Goal: Information Seeking & Learning: Learn about a topic

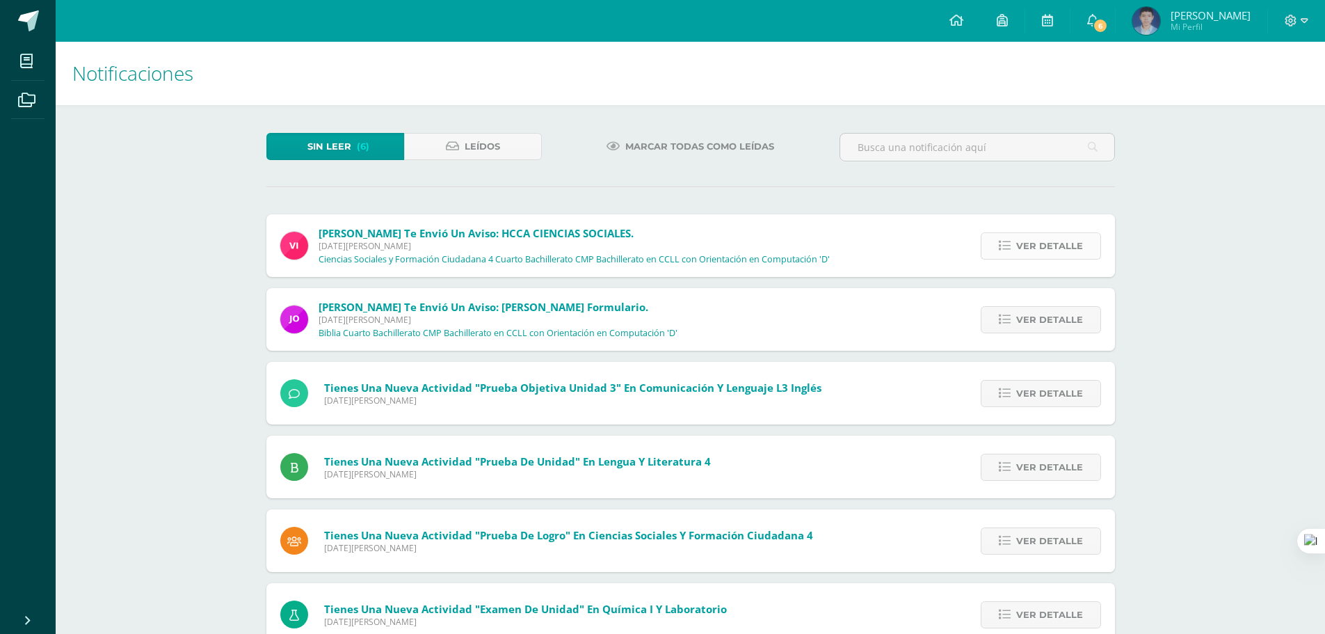
click at [1040, 236] on span "Ver detalle" at bounding box center [1049, 246] width 67 height 26
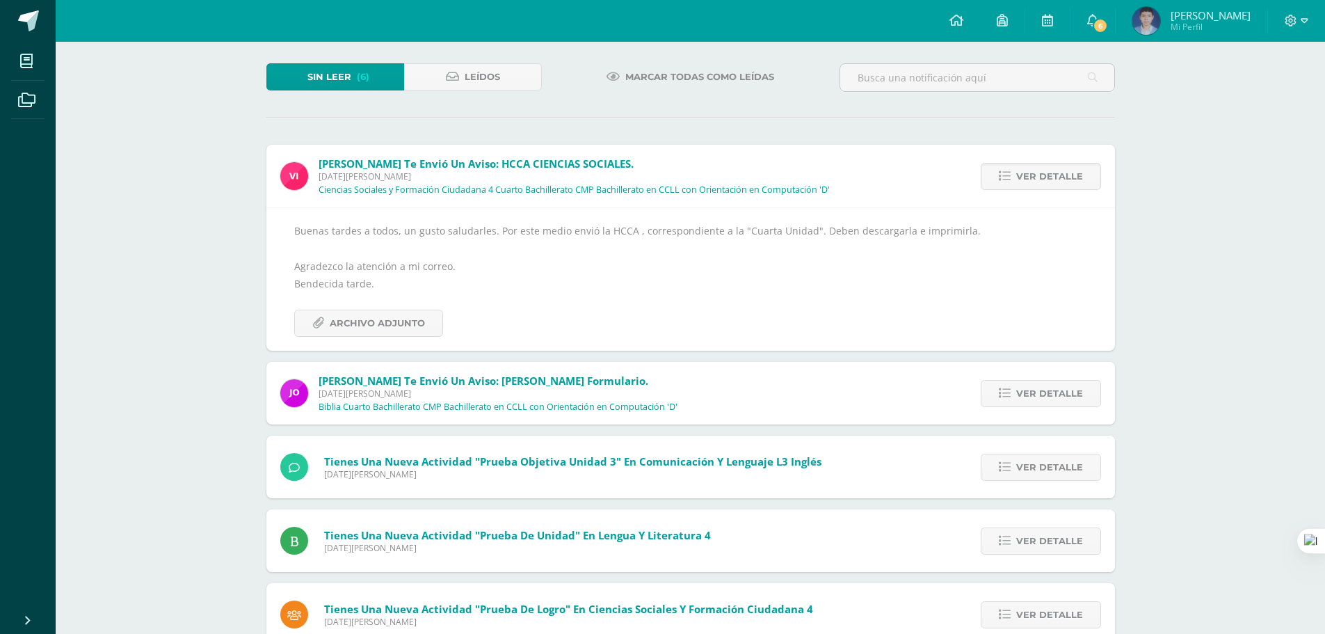
scroll to position [139, 0]
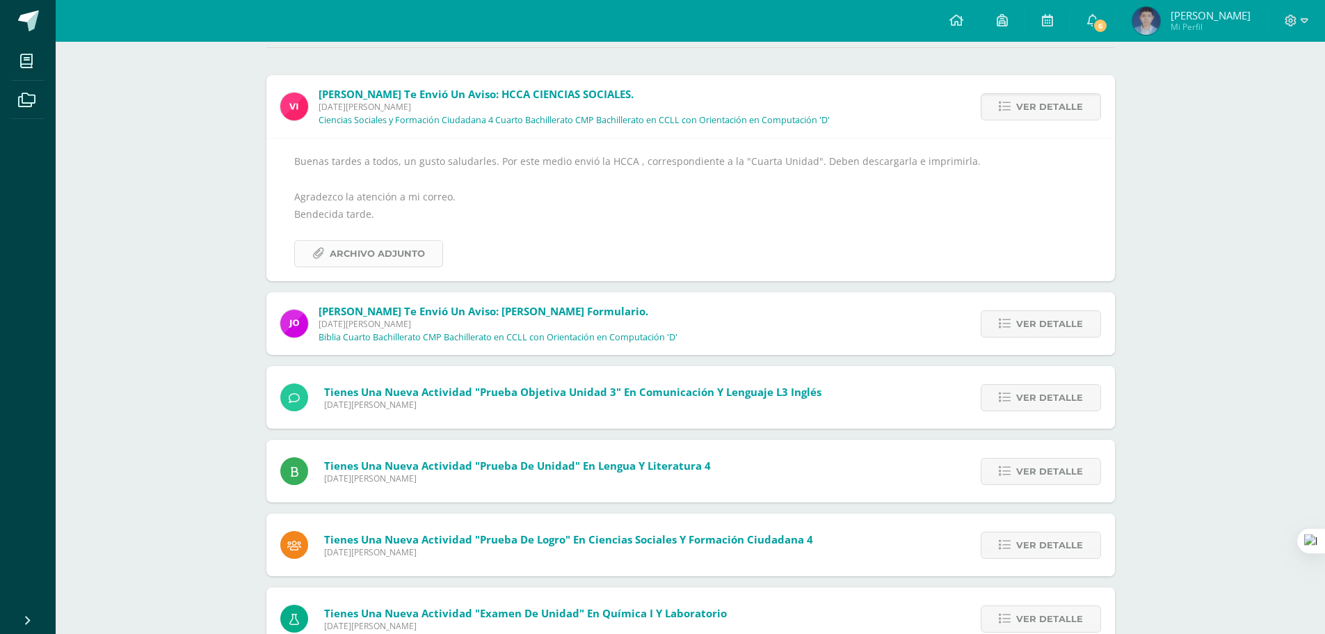
click at [385, 256] on span "Archivo Adjunto" at bounding box center [377, 254] width 95 height 26
click at [1062, 111] on span "Ver detalle" at bounding box center [1049, 107] width 67 height 26
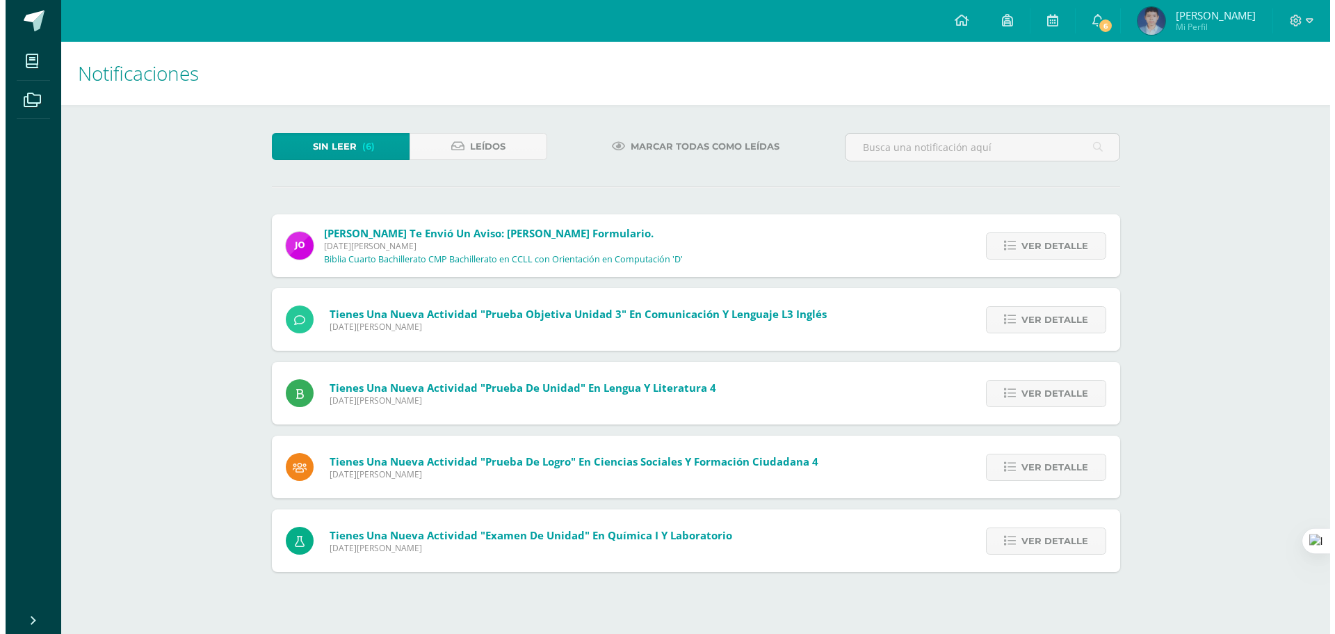
scroll to position [0, 0]
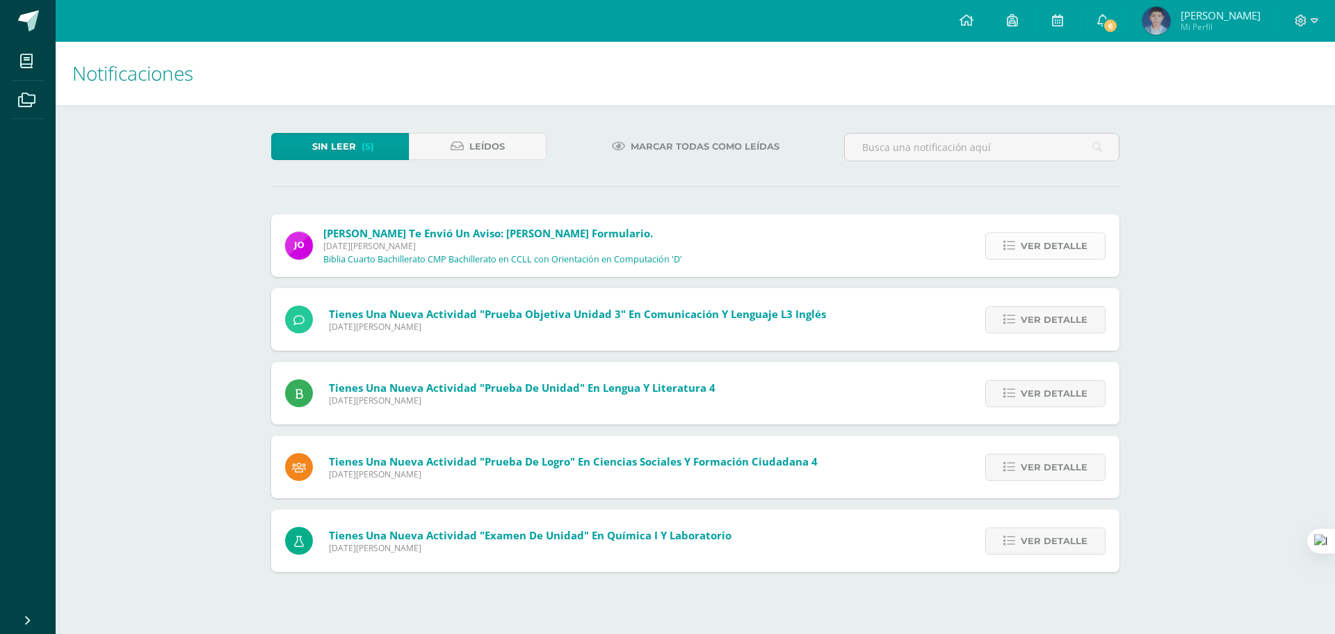
click at [1055, 243] on span "Ver detalle" at bounding box center [1054, 246] width 67 height 26
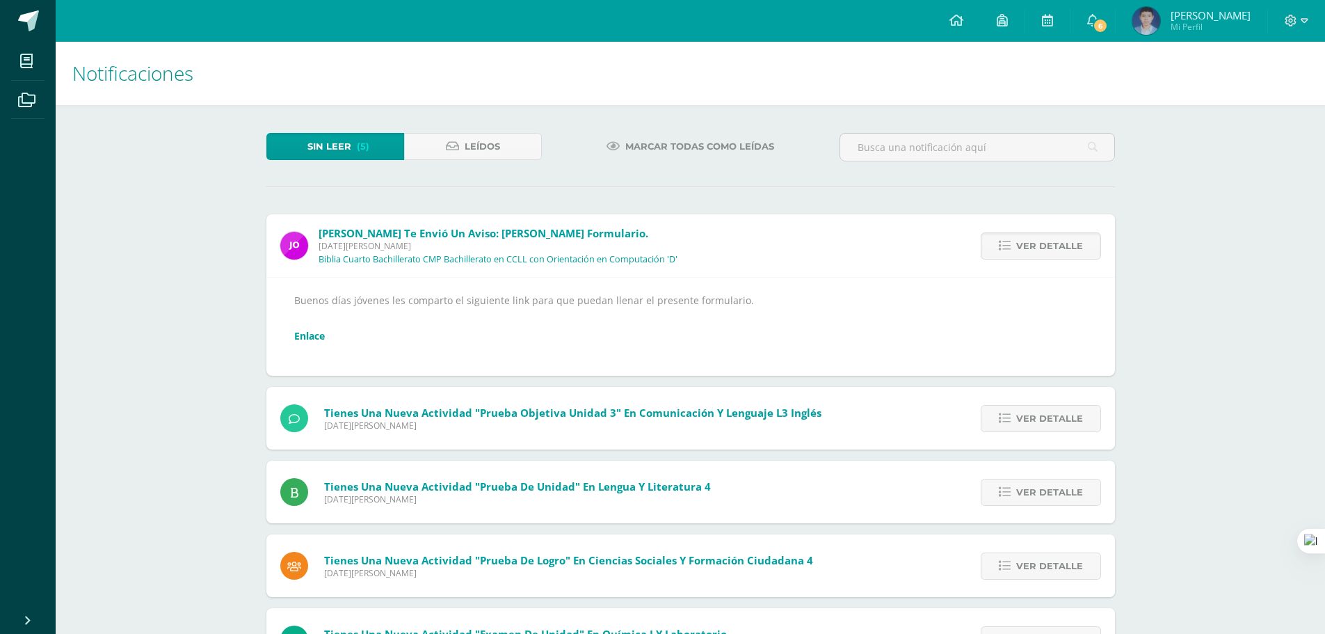
click at [298, 338] on link "Enlace" at bounding box center [309, 335] width 31 height 13
click at [1090, 242] on link "Ver detalle" at bounding box center [1041, 245] width 120 height 27
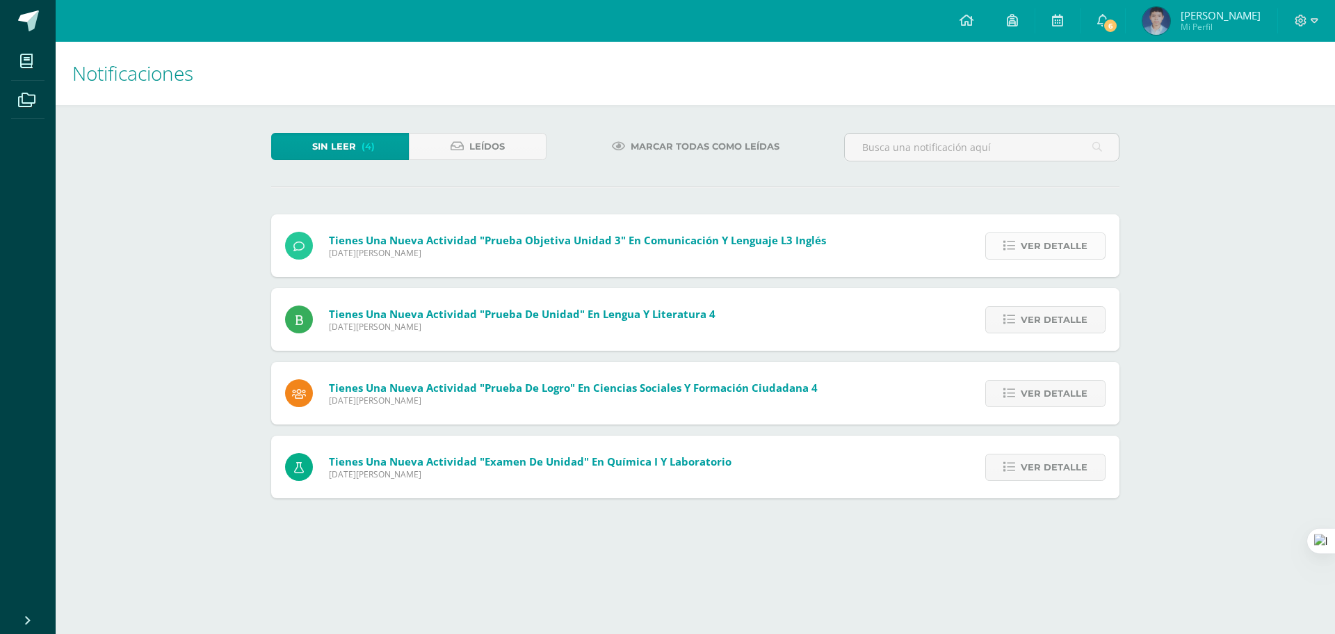
click at [1078, 249] on span "Ver detalle" at bounding box center [1054, 246] width 67 height 26
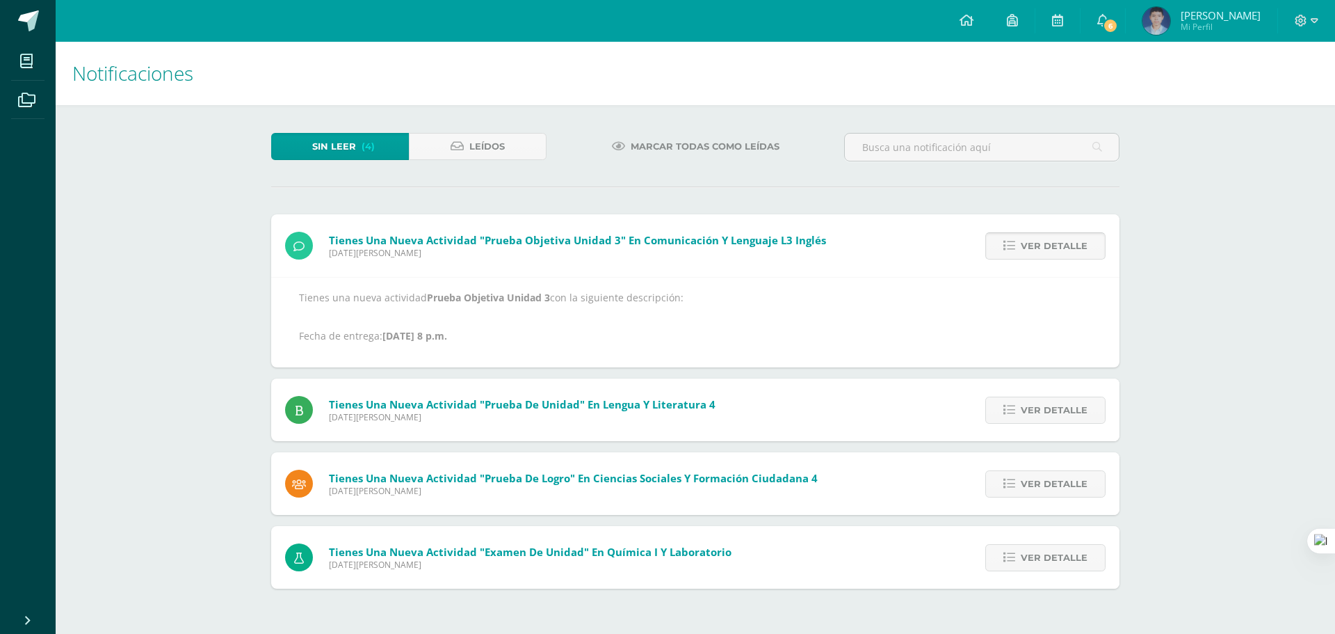
click at [1072, 245] on span "Ver detalle" at bounding box center [1054, 246] width 67 height 26
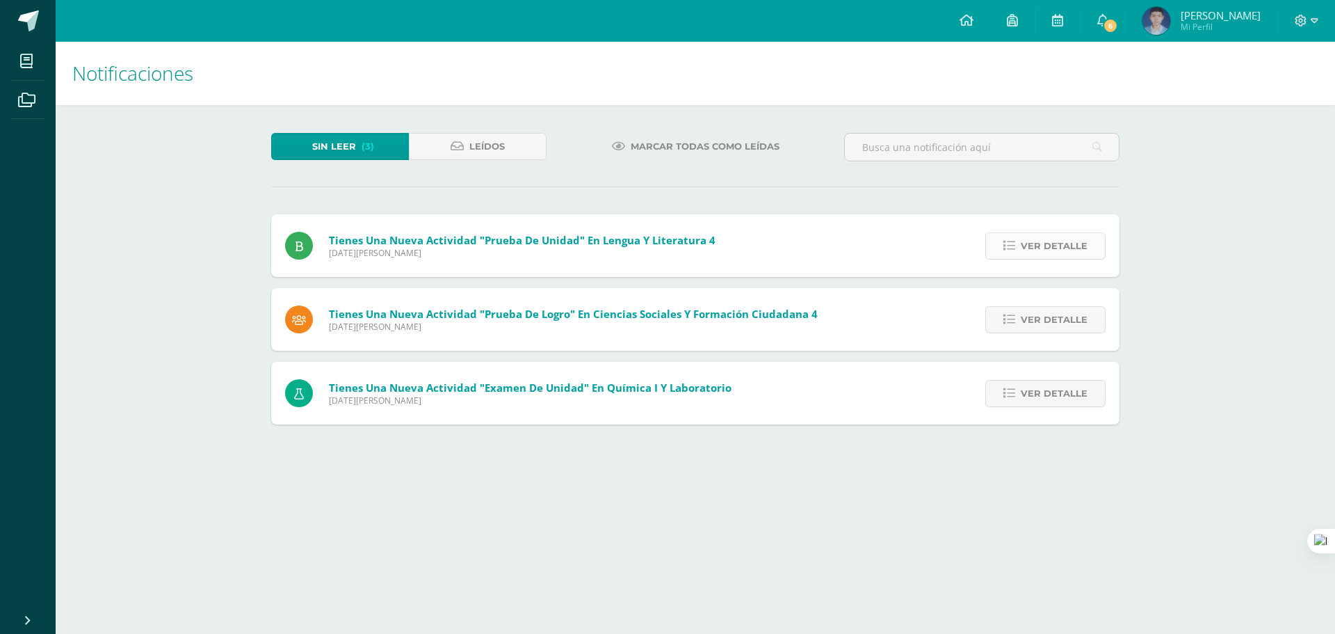
click at [1061, 248] on span "Ver detalle" at bounding box center [1054, 246] width 67 height 26
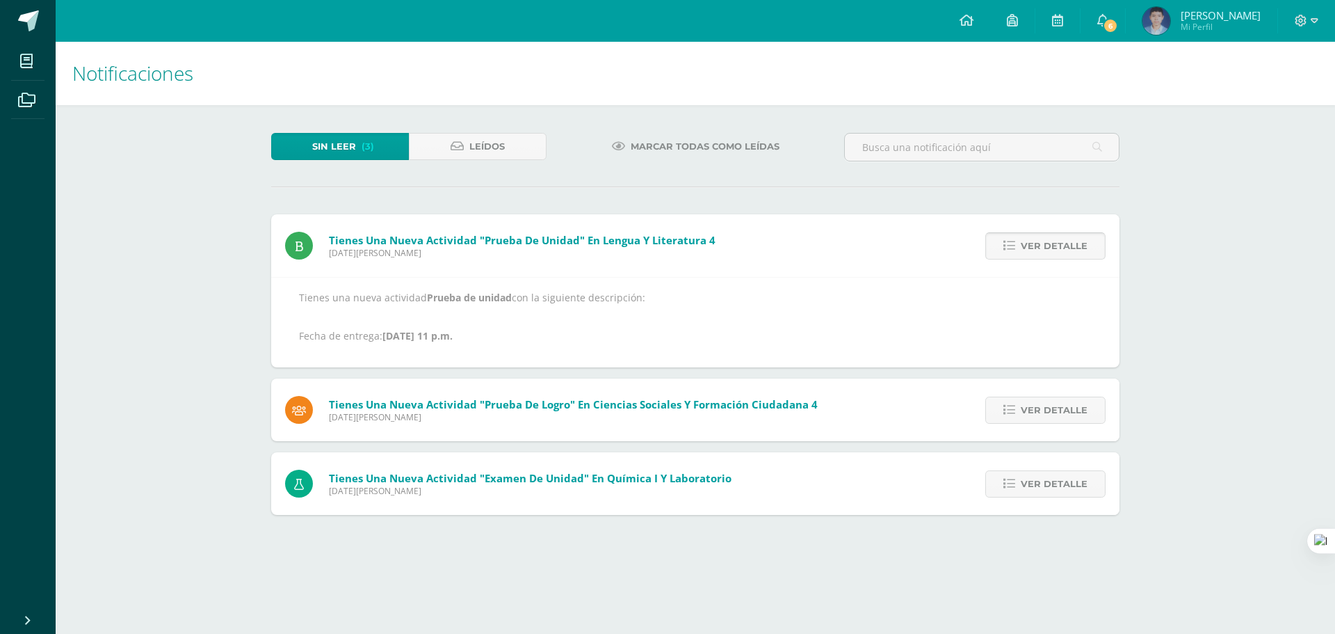
click at [1061, 248] on span "Ver detalle" at bounding box center [1054, 246] width 67 height 26
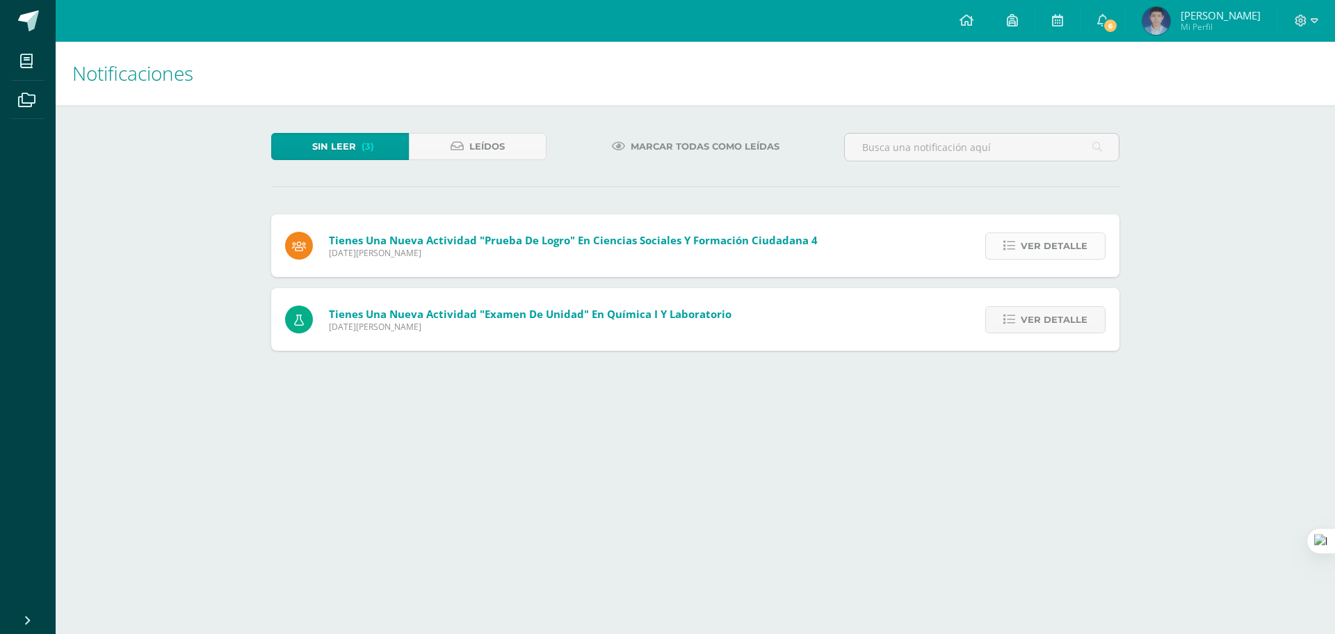
click at [1060, 249] on span "Ver detalle" at bounding box center [1054, 246] width 67 height 26
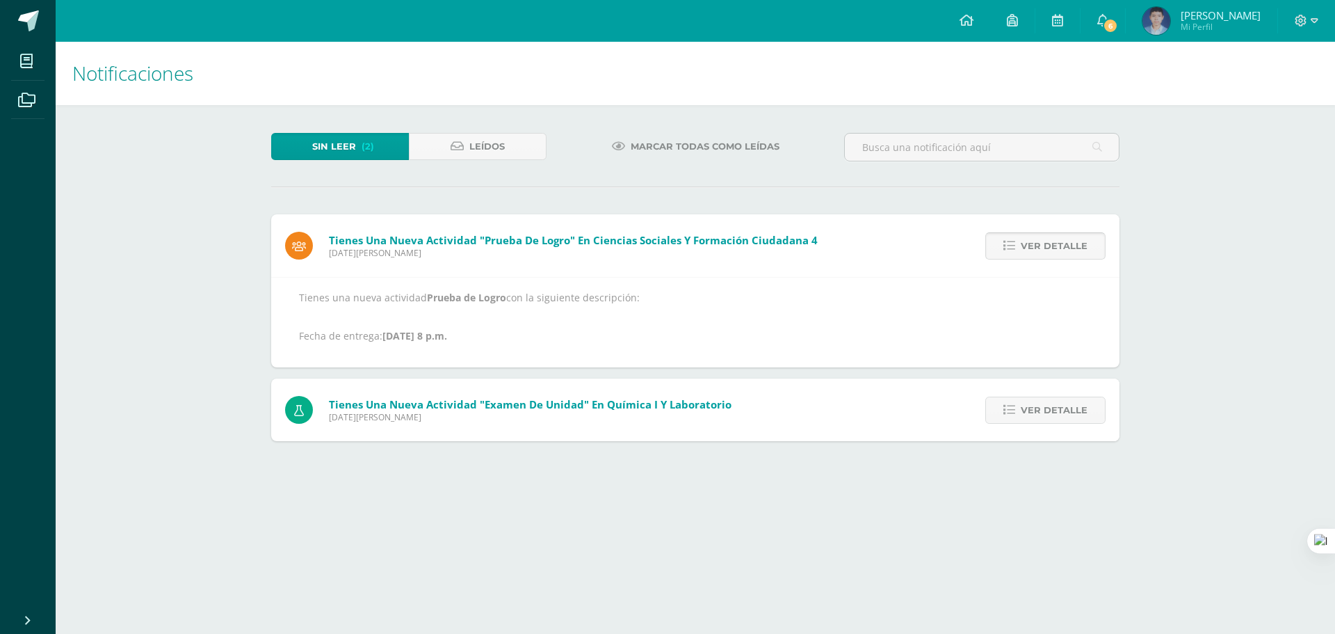
click at [1060, 249] on span "Ver detalle" at bounding box center [1054, 246] width 67 height 26
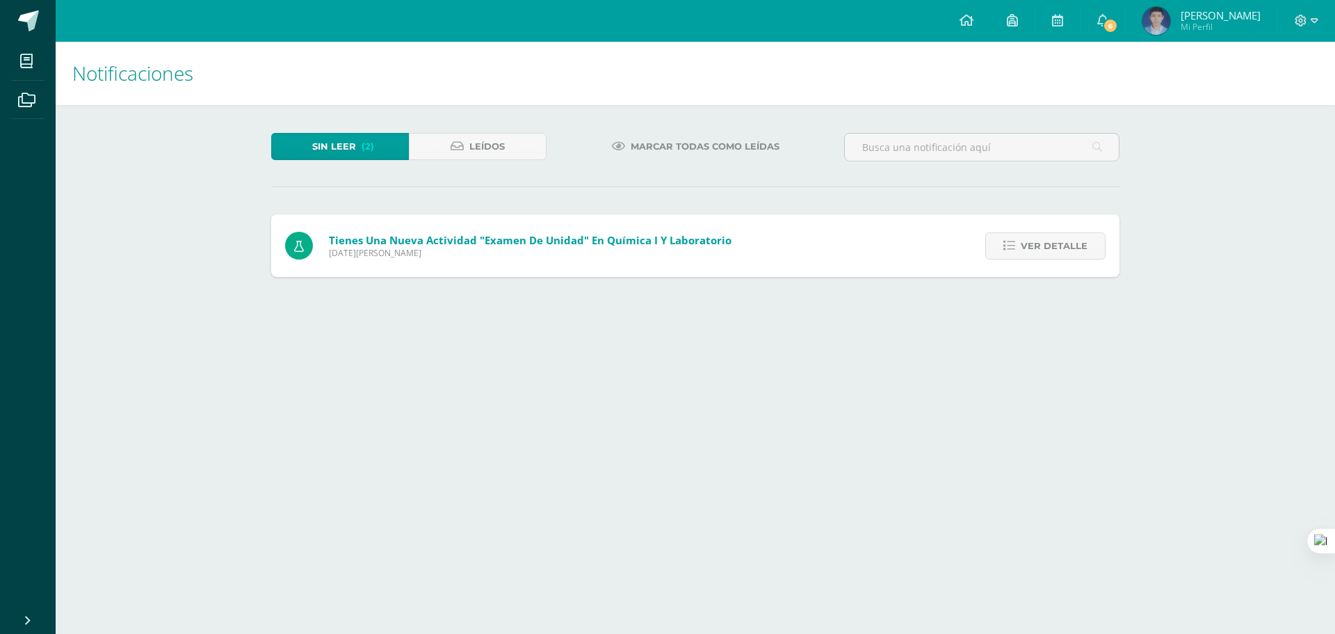
click at [1060, 249] on span "Ver detalle" at bounding box center [1054, 246] width 67 height 26
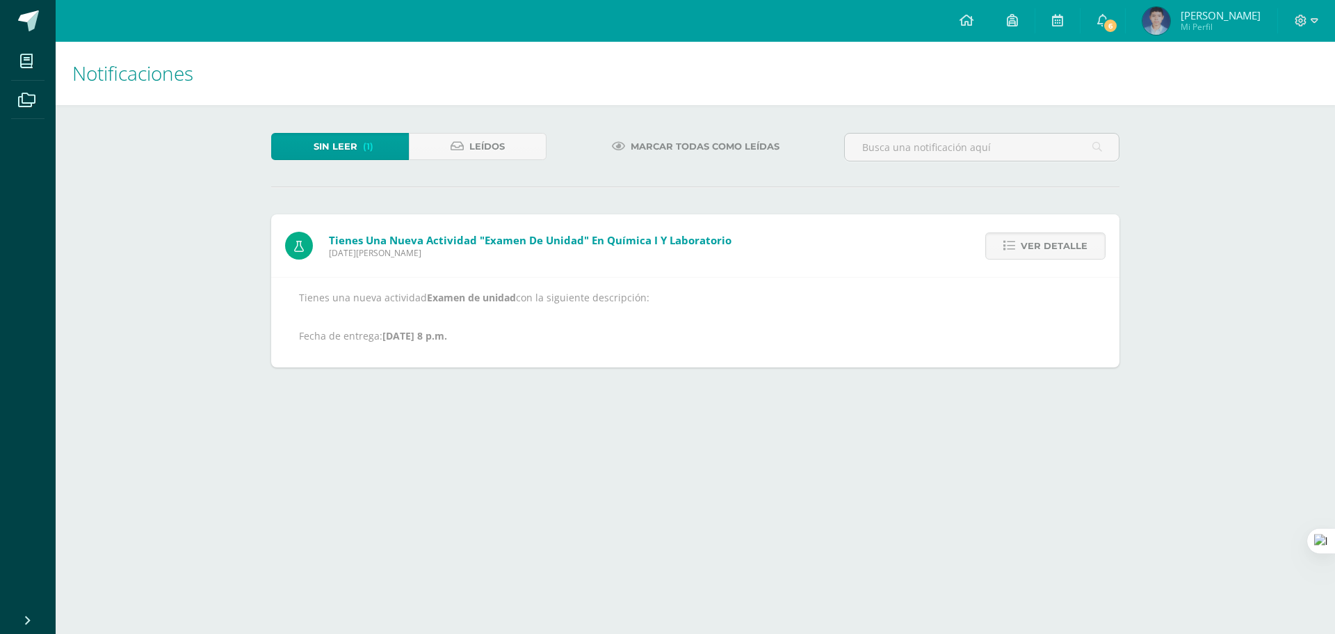
click at [1060, 249] on span "Ver detalle" at bounding box center [1054, 246] width 67 height 26
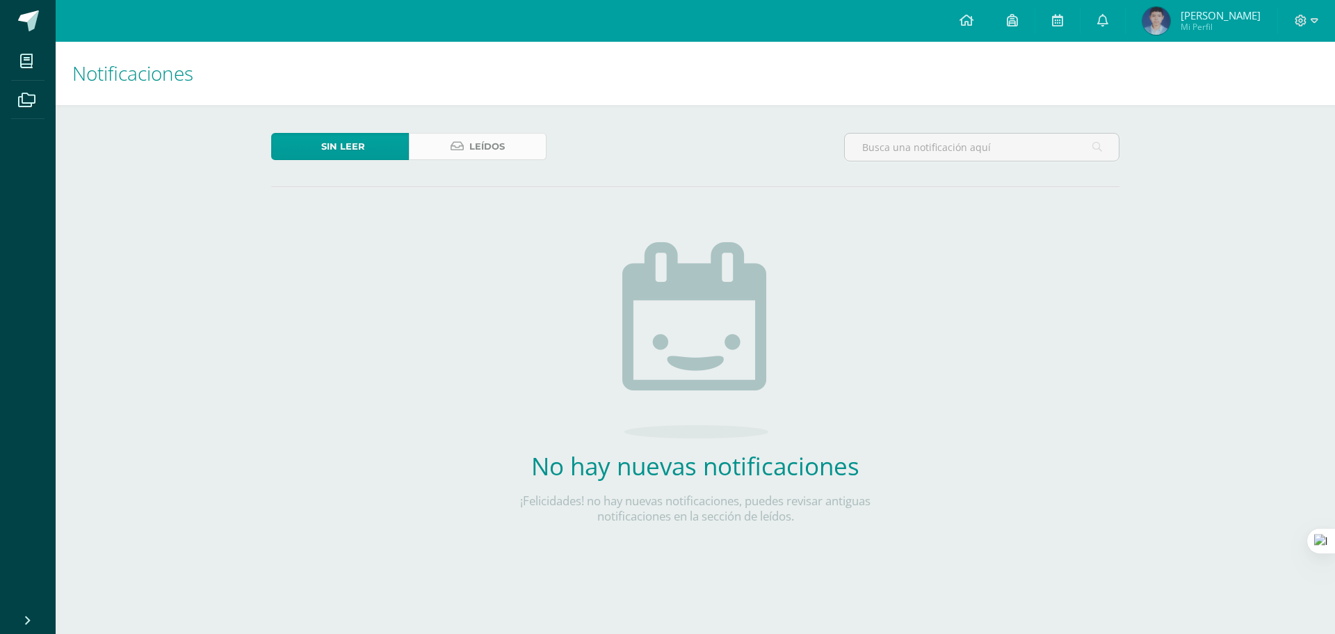
click at [453, 140] on icon at bounding box center [457, 146] width 13 height 12
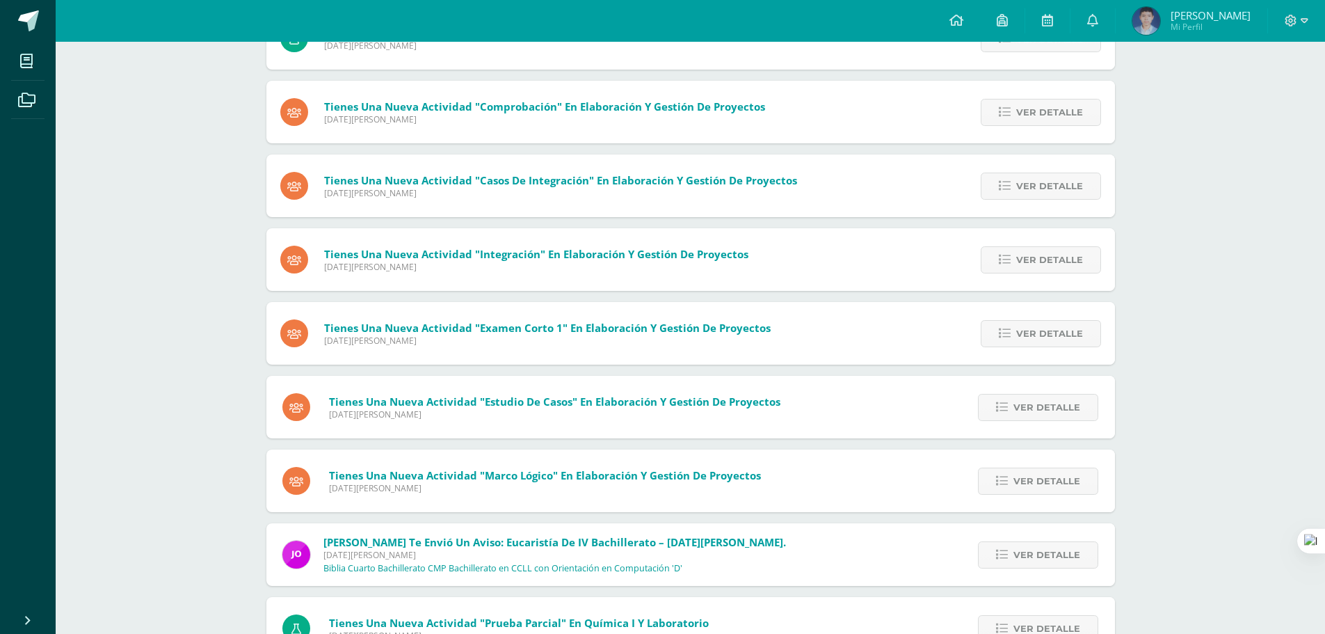
scroll to position [729, 0]
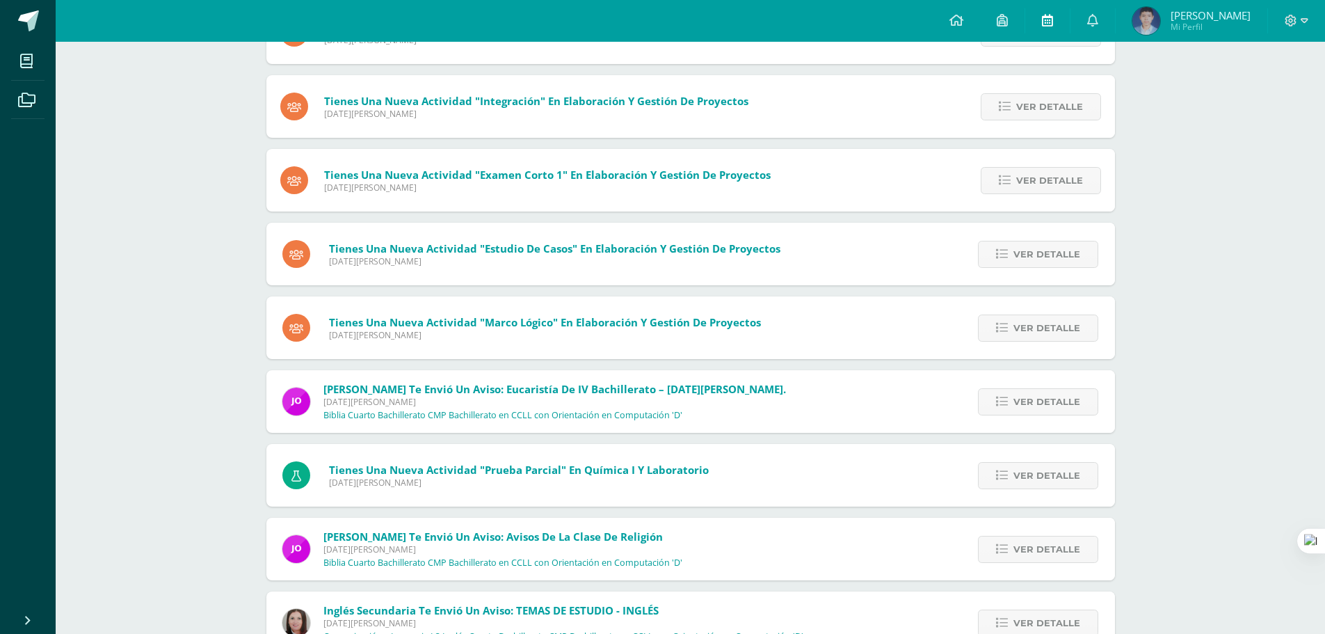
click at [1052, 22] on icon at bounding box center [1047, 20] width 11 height 13
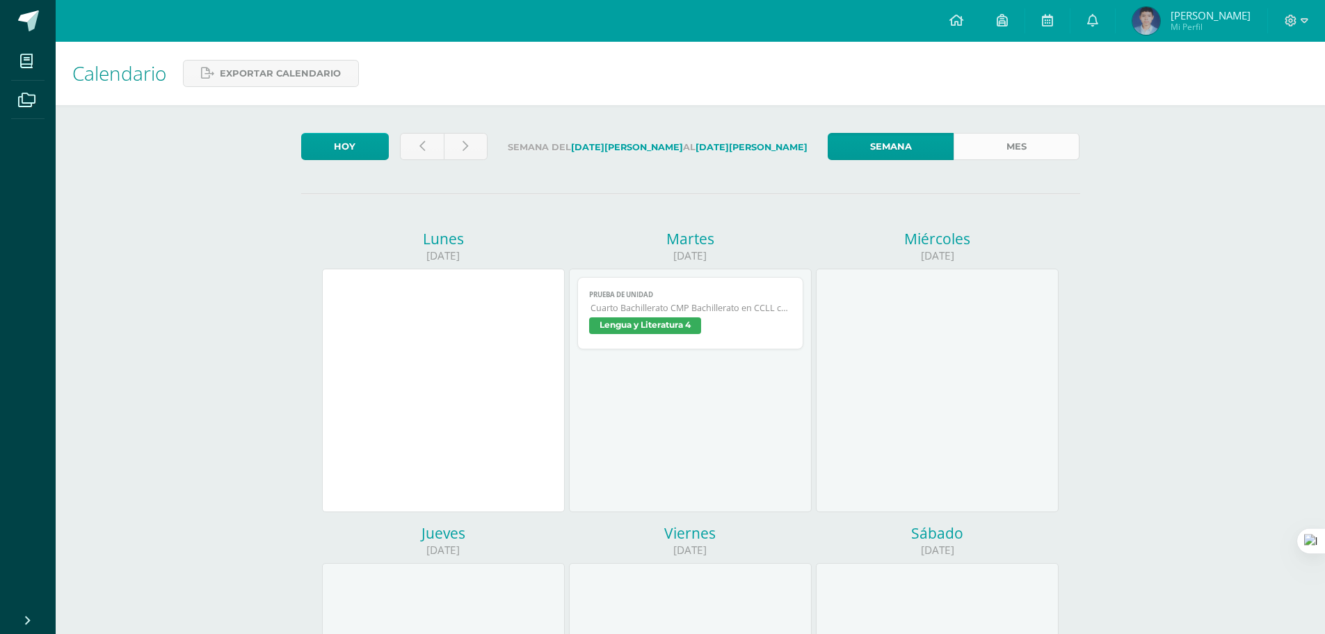
click at [990, 153] on link "Mes" at bounding box center [1016, 146] width 126 height 27
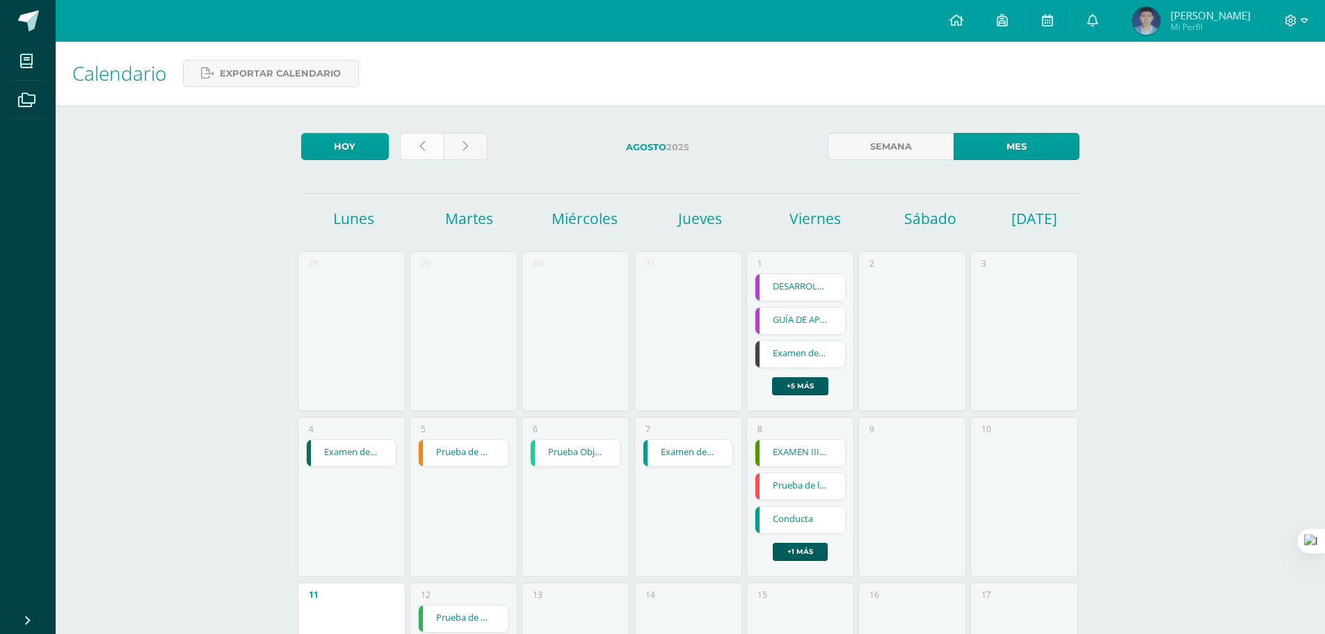
click at [434, 148] on link at bounding box center [422, 146] width 44 height 27
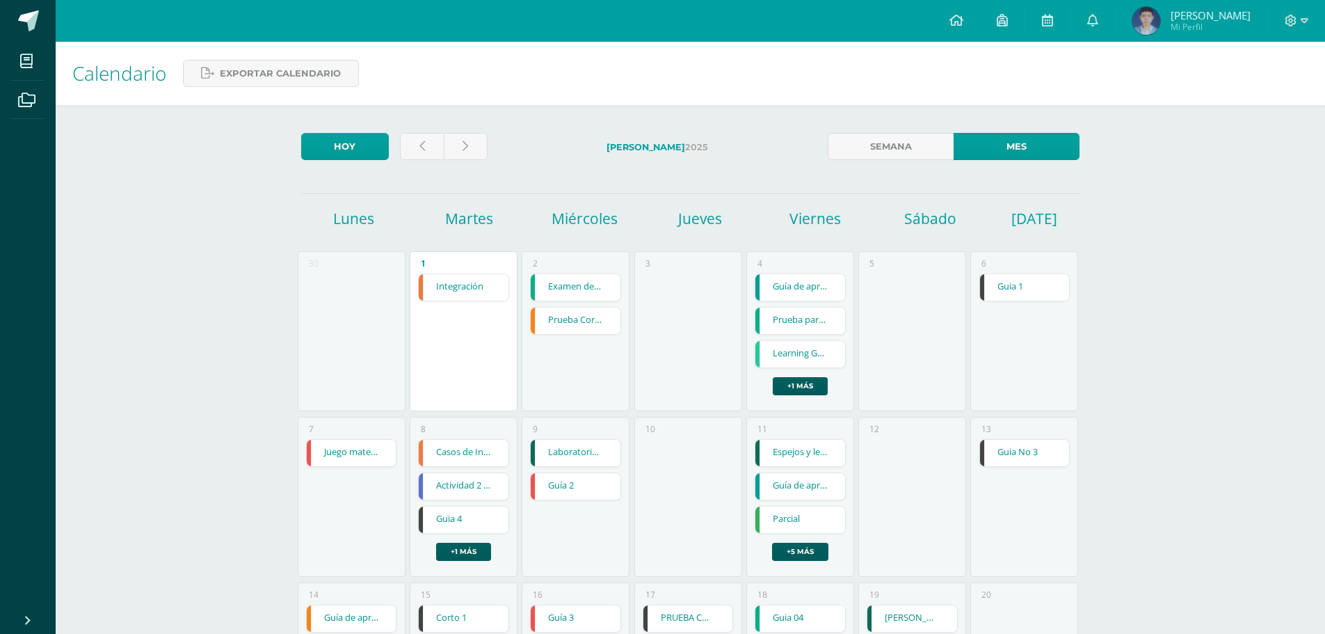
click at [434, 149] on link at bounding box center [422, 146] width 44 height 27
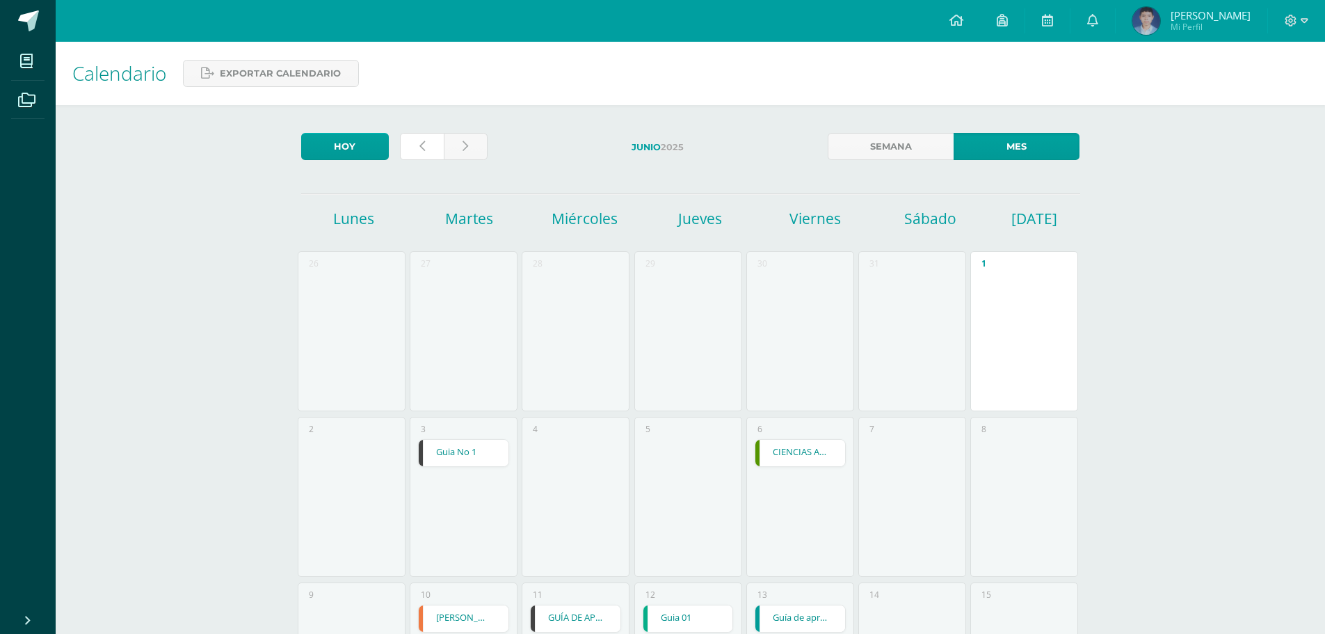
click at [434, 149] on link at bounding box center [422, 146] width 44 height 27
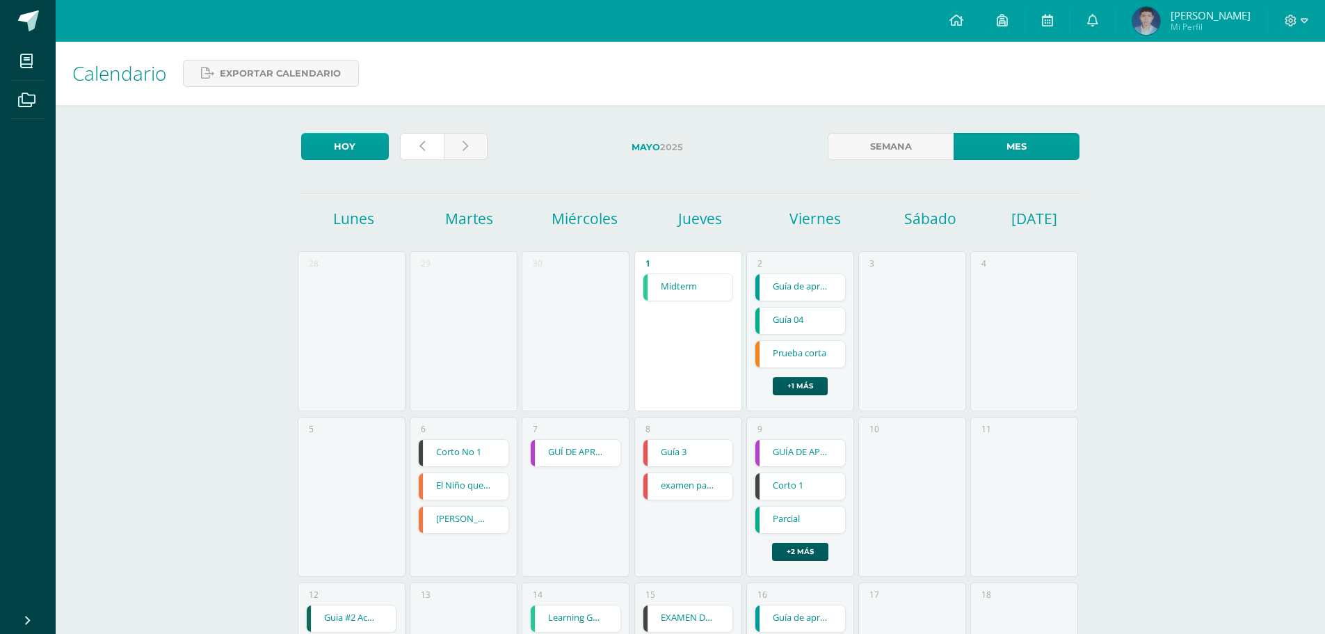
click at [434, 149] on link at bounding box center [422, 146] width 44 height 27
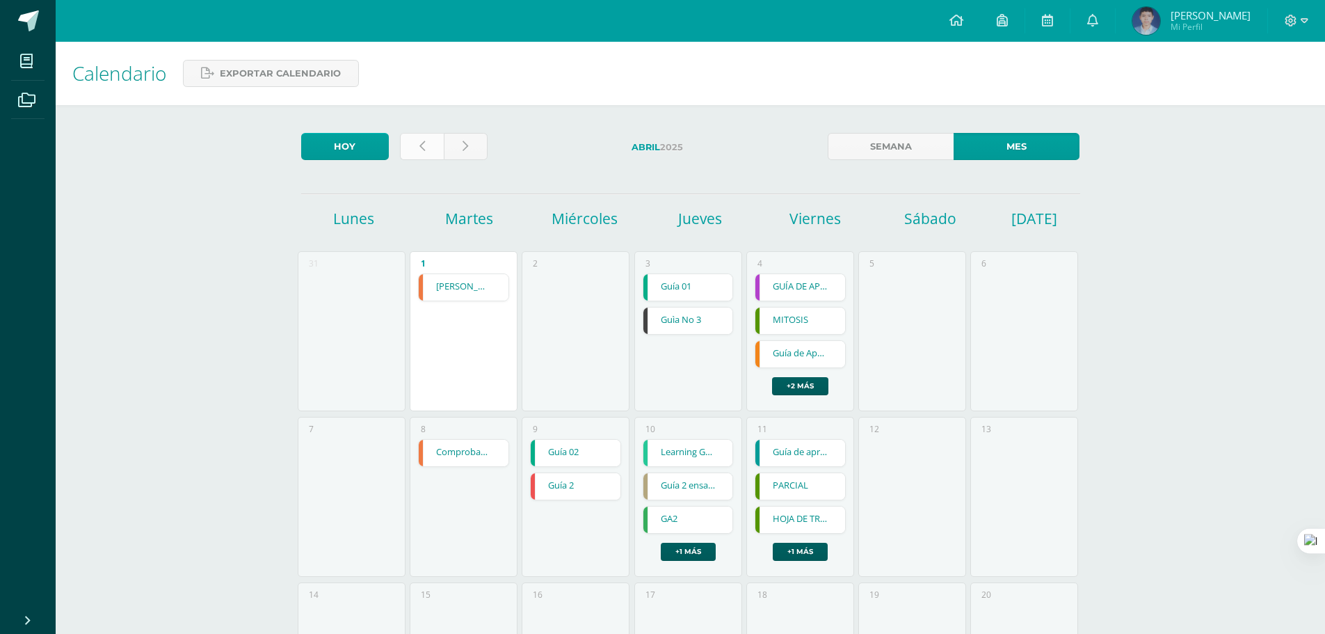
click at [410, 141] on link at bounding box center [422, 146] width 44 height 27
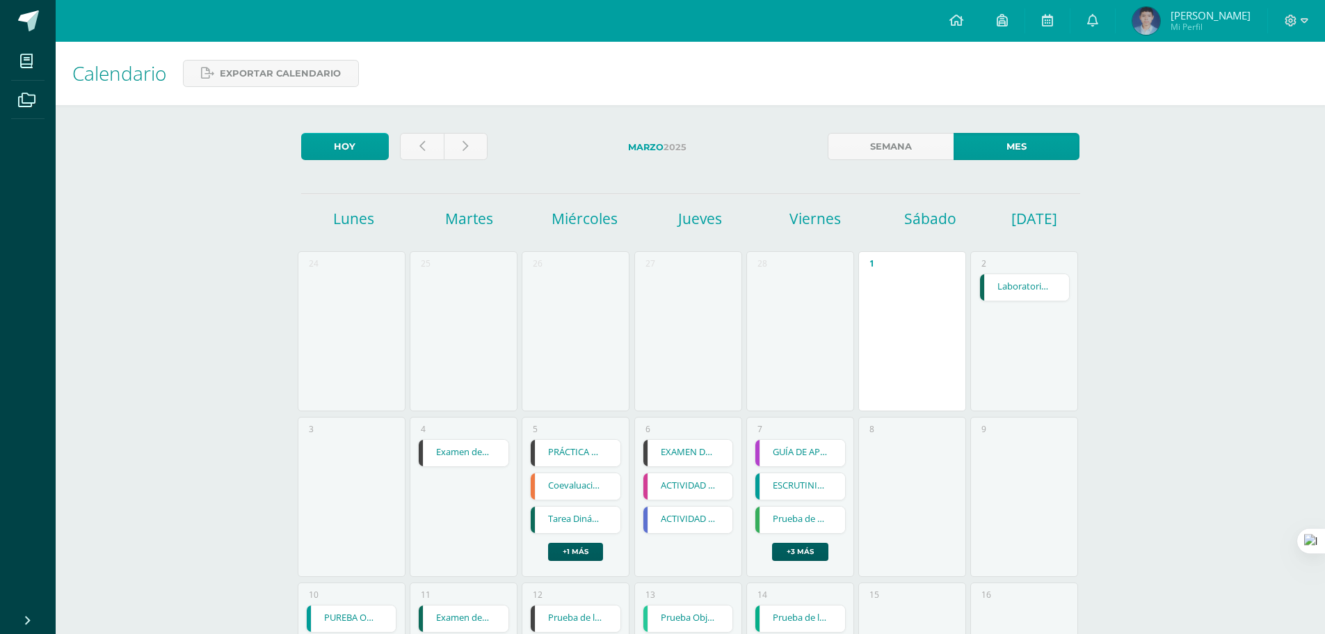
scroll to position [278, 0]
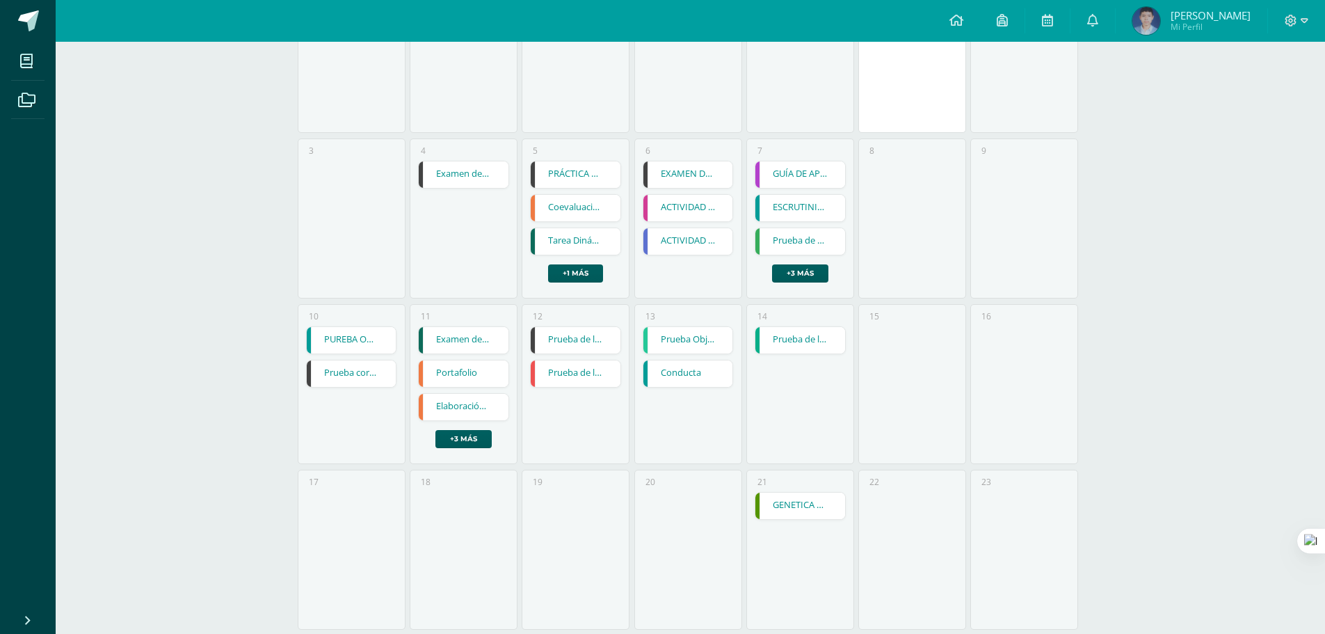
click at [446, 179] on link "Examen de Unidad" at bounding box center [464, 174] width 90 height 26
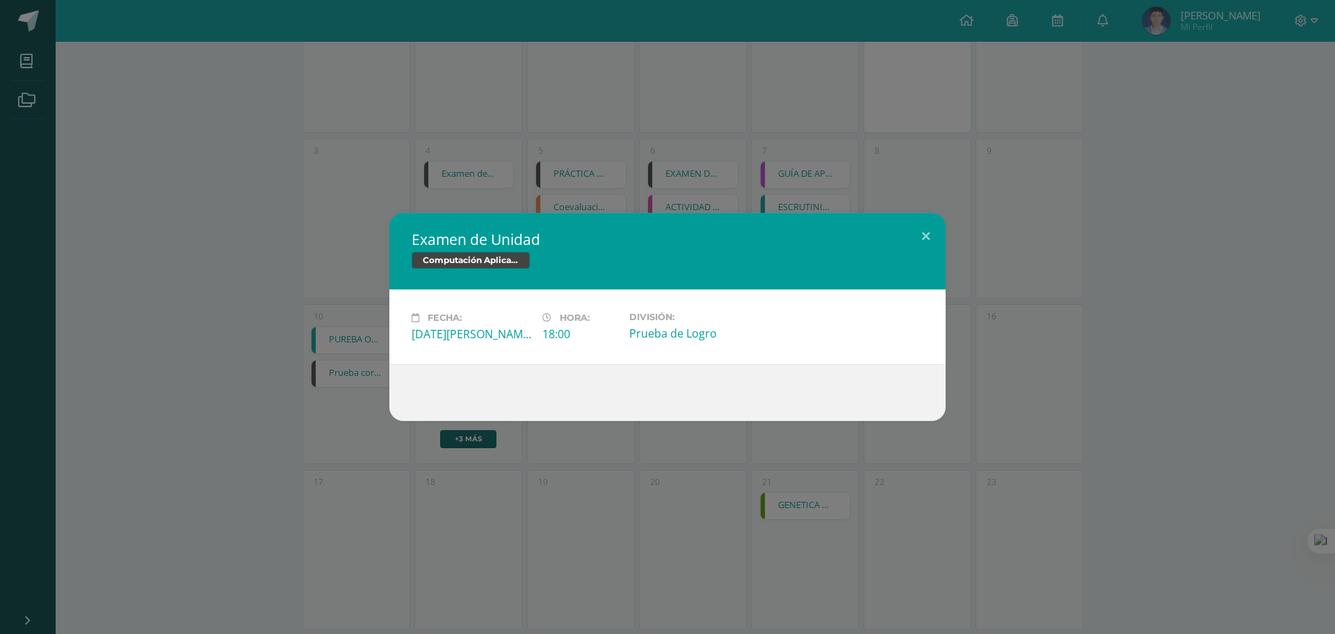
click at [1040, 256] on div "Examen de Unidad Computación Aplicada (Informática) Fecha: [DATE][PERSON_NAME] …" at bounding box center [668, 317] width 1324 height 208
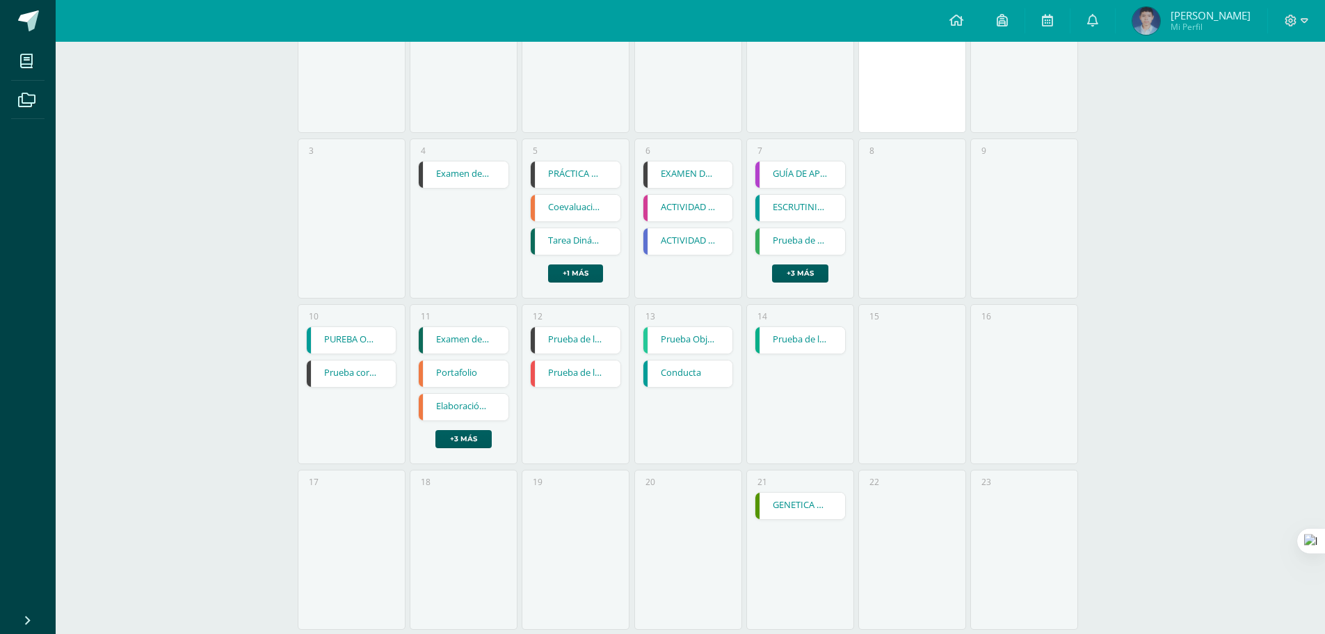
click at [579, 171] on link "PRÁCTICA FUENTE DE PODER" at bounding box center [576, 174] width 90 height 26
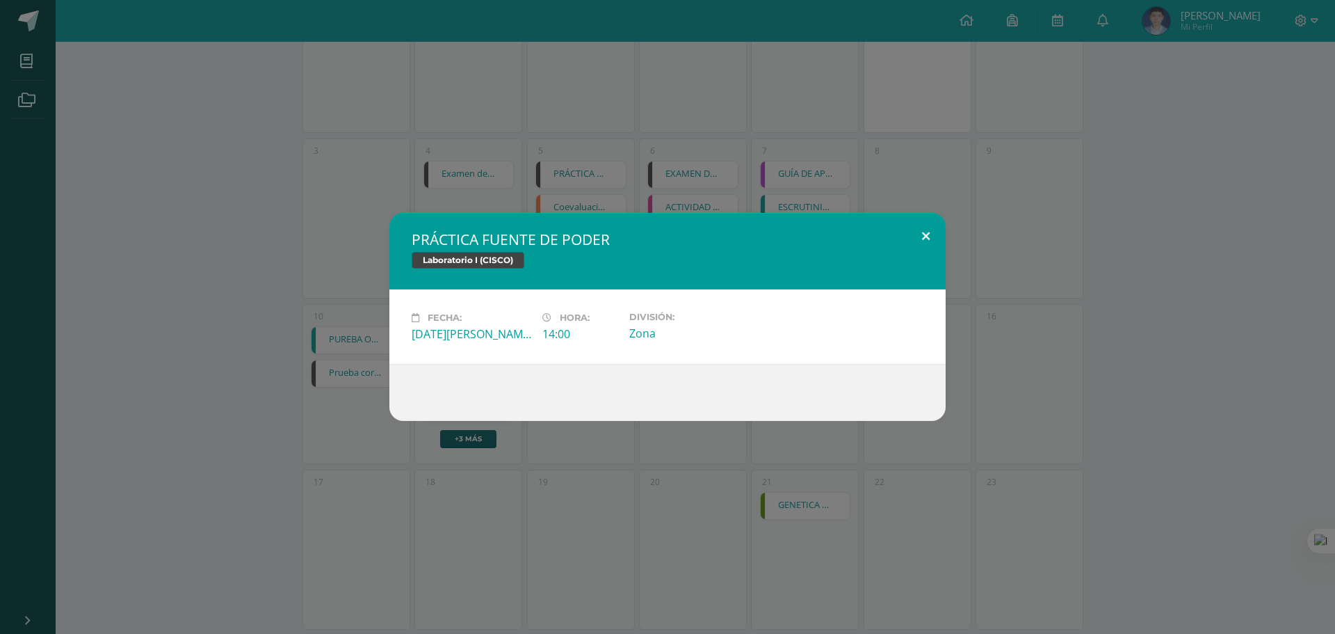
click at [908, 234] on button at bounding box center [926, 236] width 40 height 47
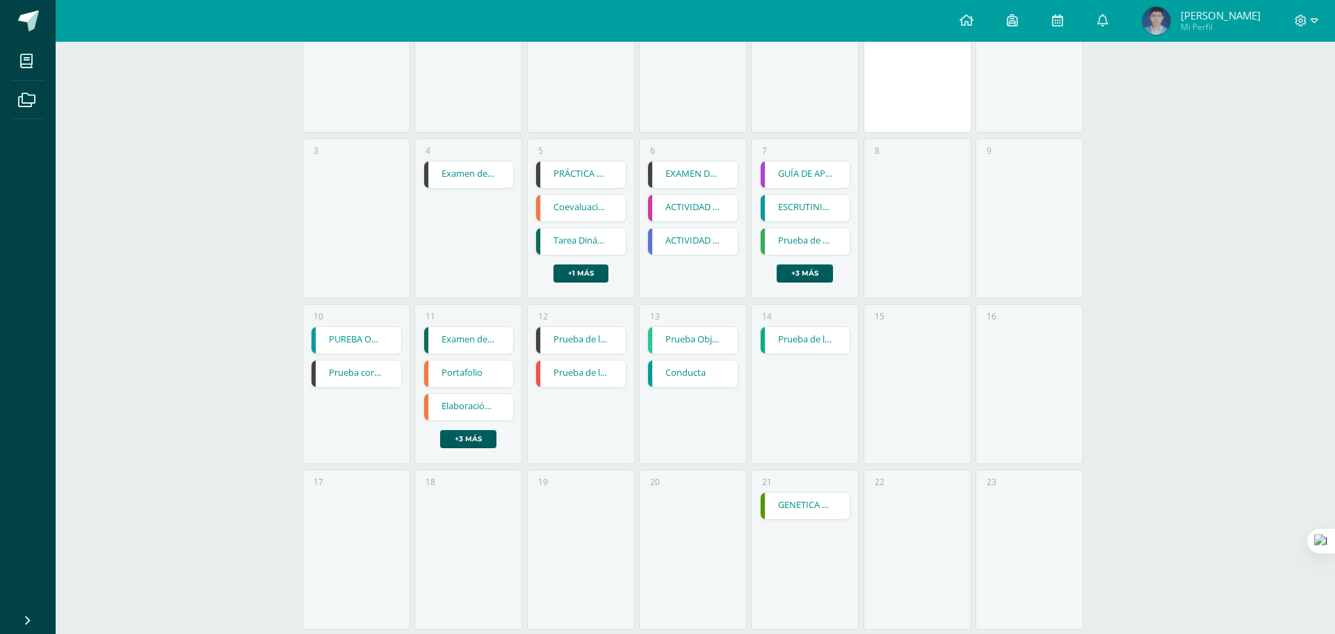
click at [670, 172] on div "PRÁCTICA FUENTE DE PODER Laboratorio I (CISCO) Fecha: Miércoles 05 de Marzo Hor…" at bounding box center [667, 317] width 1335 height 634
click at [670, 172] on link "EXAMEN DE UNIDAD" at bounding box center [688, 174] width 90 height 26
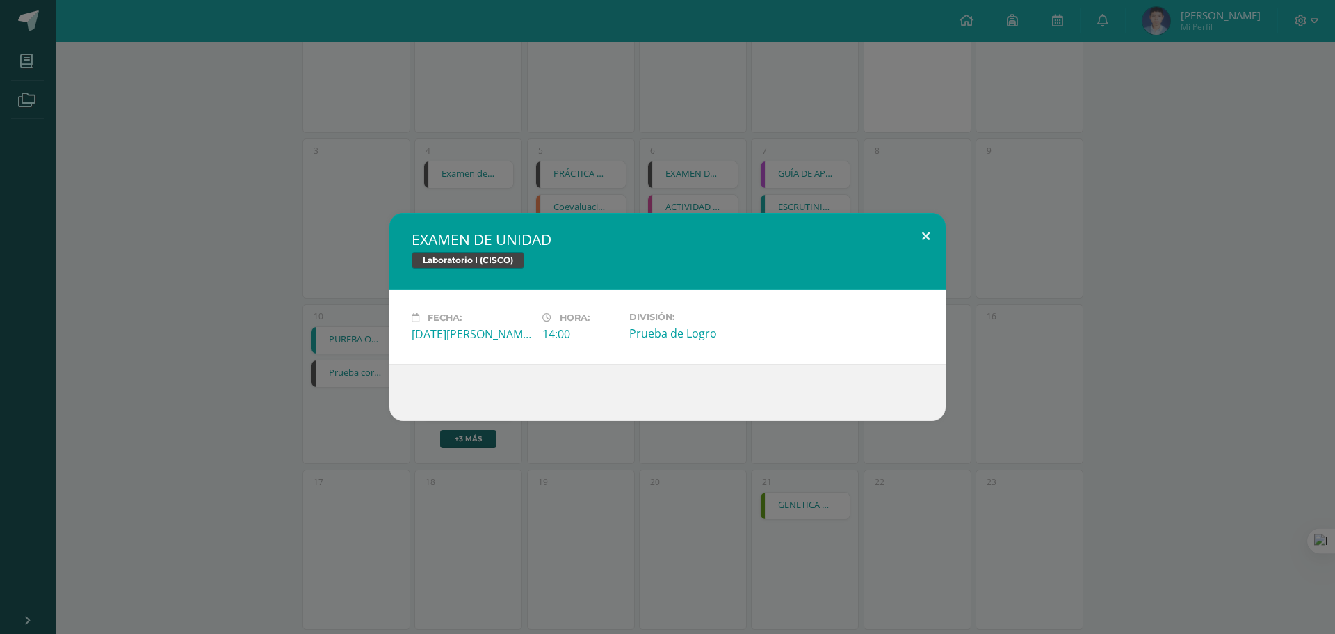
click at [946, 235] on div "EXAMEN DE UNIDAD Laboratorio I (CISCO) Fecha: Jueves 06 de Marzo Hora: 14:00 Di…" at bounding box center [668, 317] width 1324 height 208
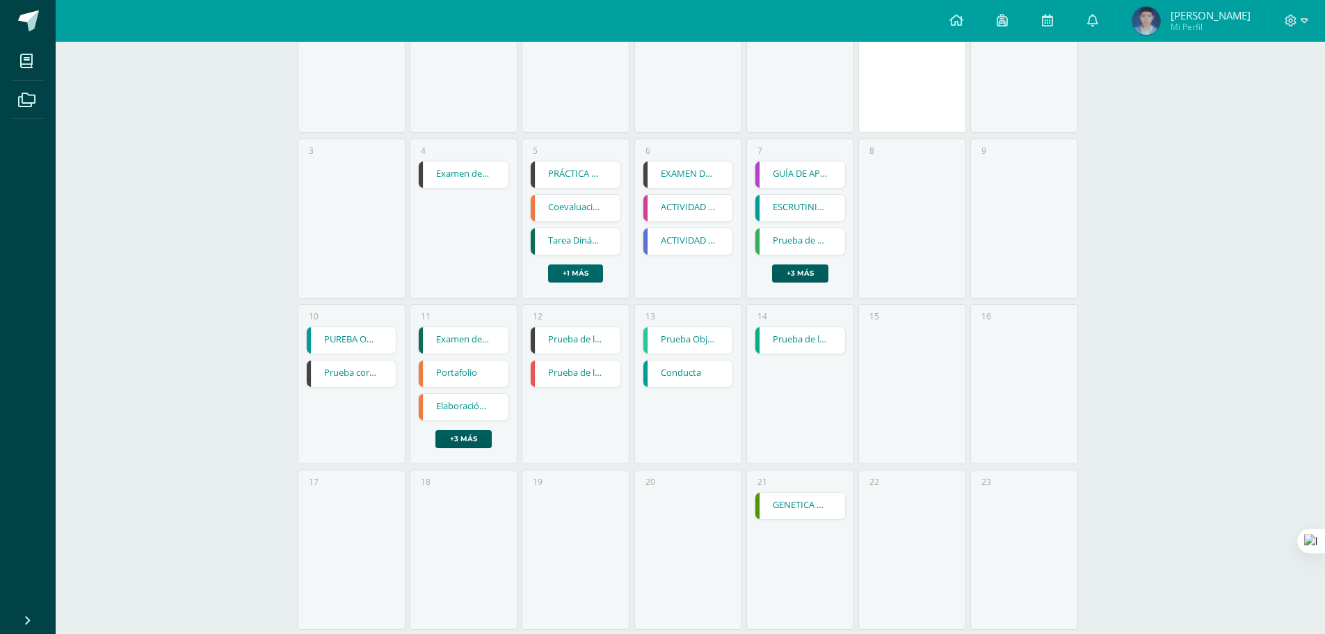
click at [572, 273] on link "+1 más" at bounding box center [575, 273] width 55 height 18
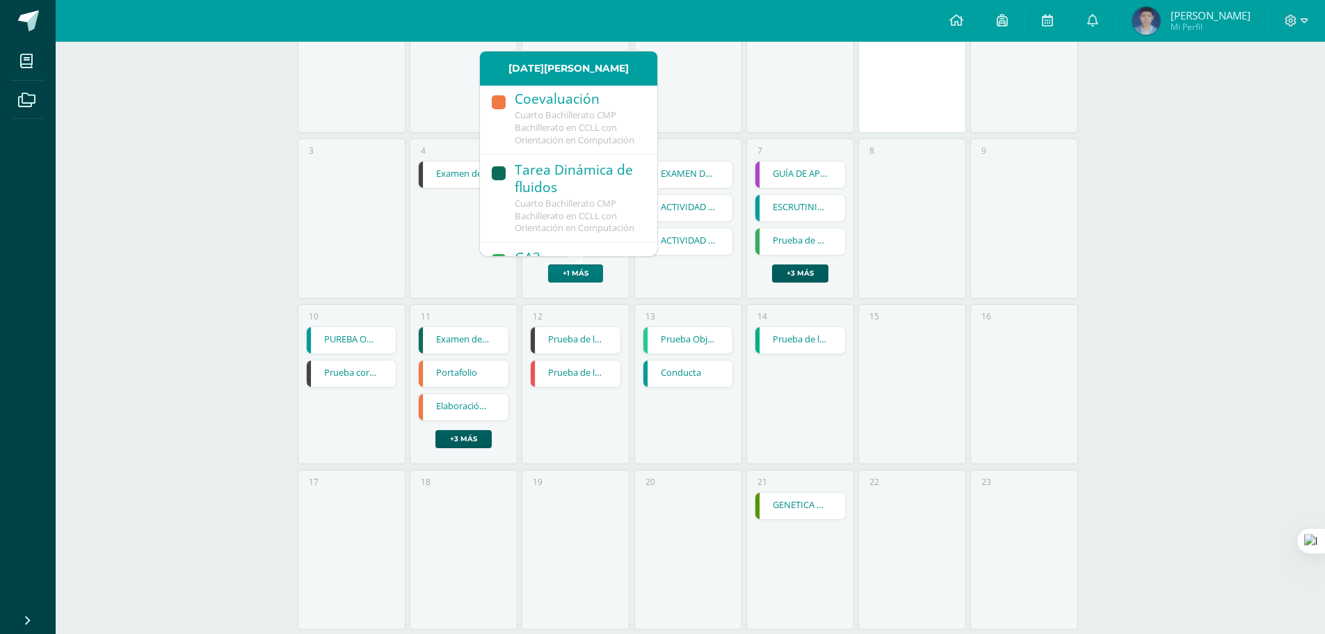
scroll to position [0, 0]
click at [560, 132] on span "Cuarto Bachillerato CMP Bachillerato en CCLL con Orientación en Computación" at bounding box center [575, 147] width 120 height 38
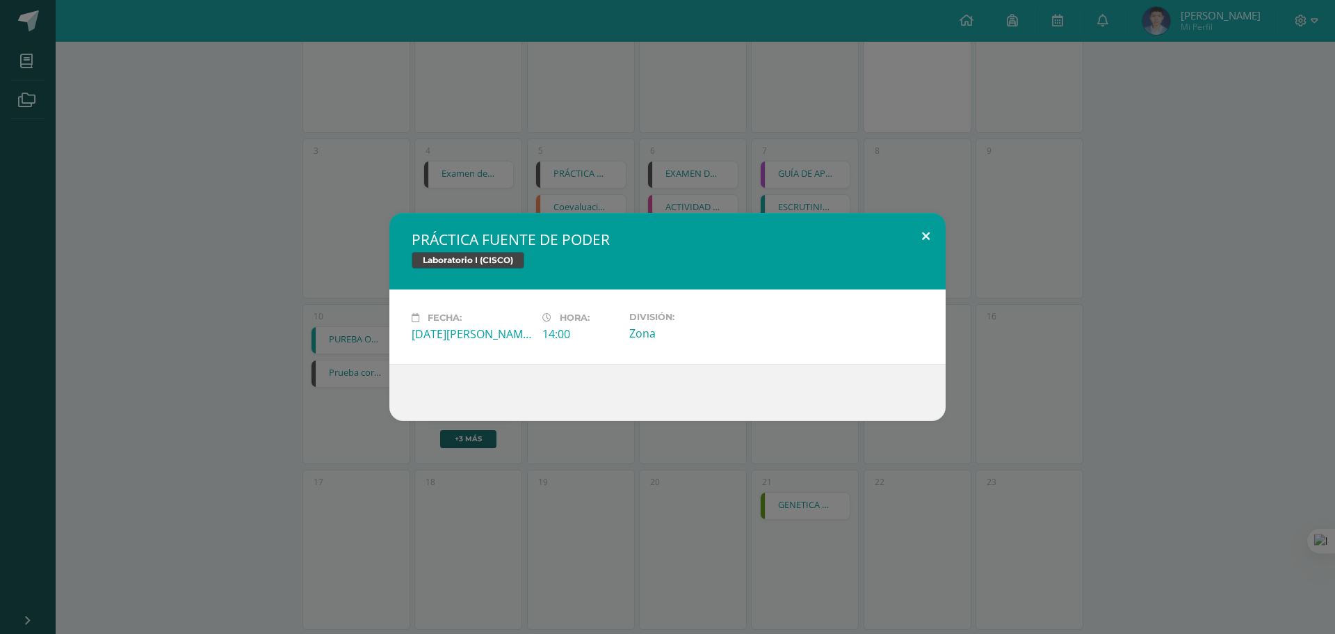
click at [935, 237] on button at bounding box center [926, 236] width 40 height 47
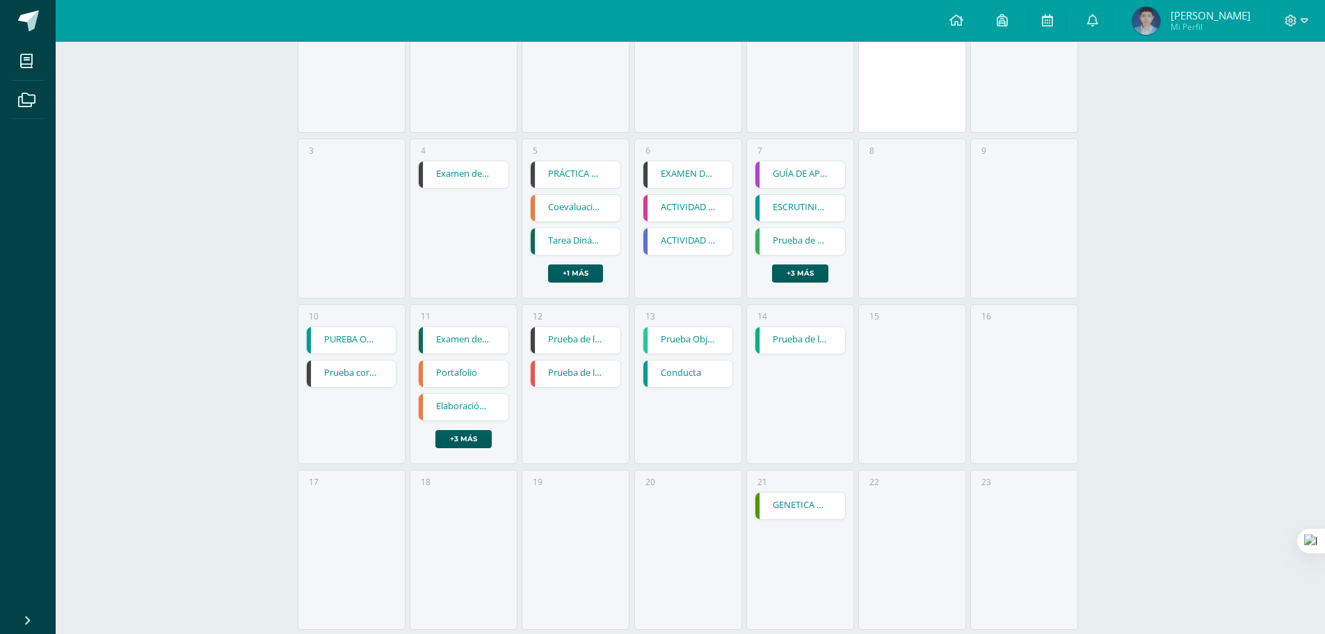
click at [389, 364] on link "Prueba corta 2" at bounding box center [352, 373] width 90 height 26
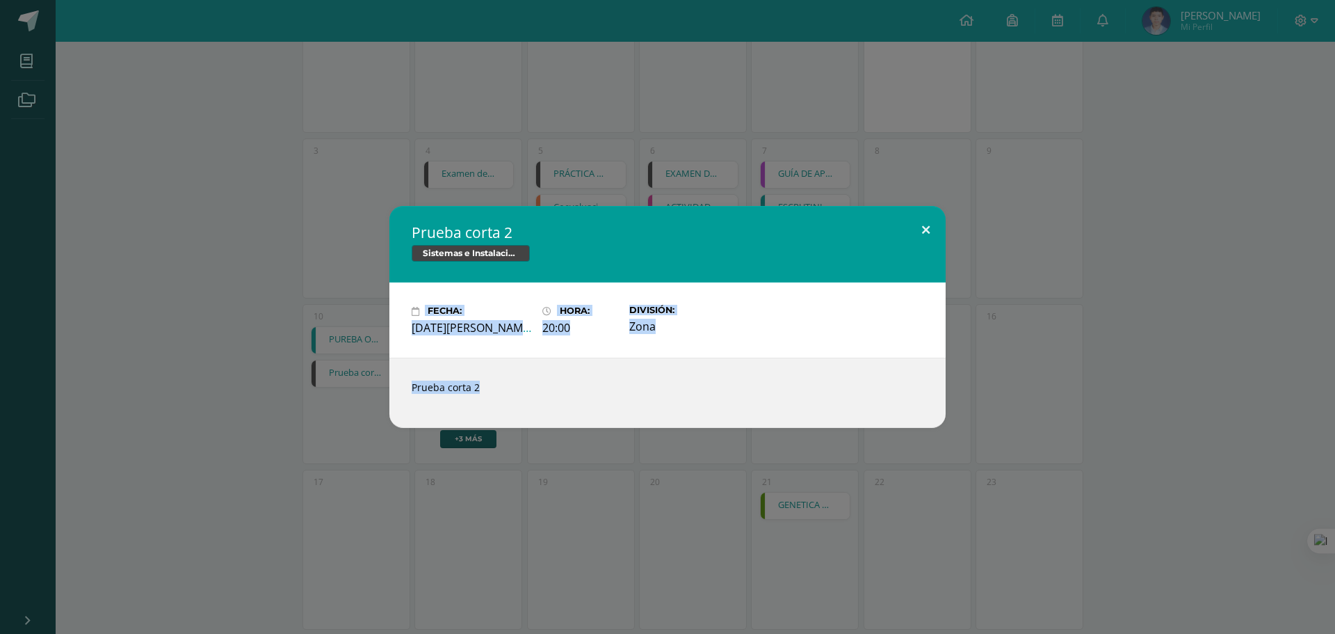
drag, startPoint x: 939, startPoint y: 233, endPoint x: 925, endPoint y: 229, distance: 14.3
click at [937, 232] on div "Prueba corta 2 Sistemas e Instalación de Software (Desarrollo de Software) Fech…" at bounding box center [668, 316] width 1324 height 221
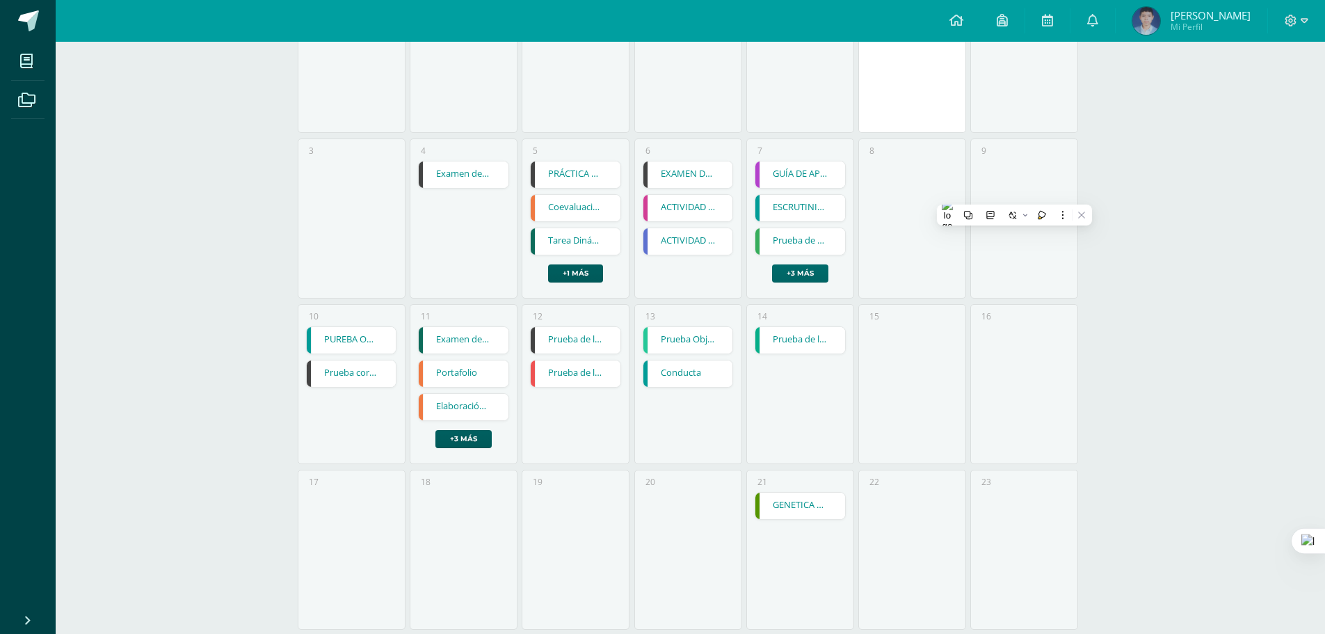
click at [798, 270] on link "+3 más" at bounding box center [800, 273] width 56 height 18
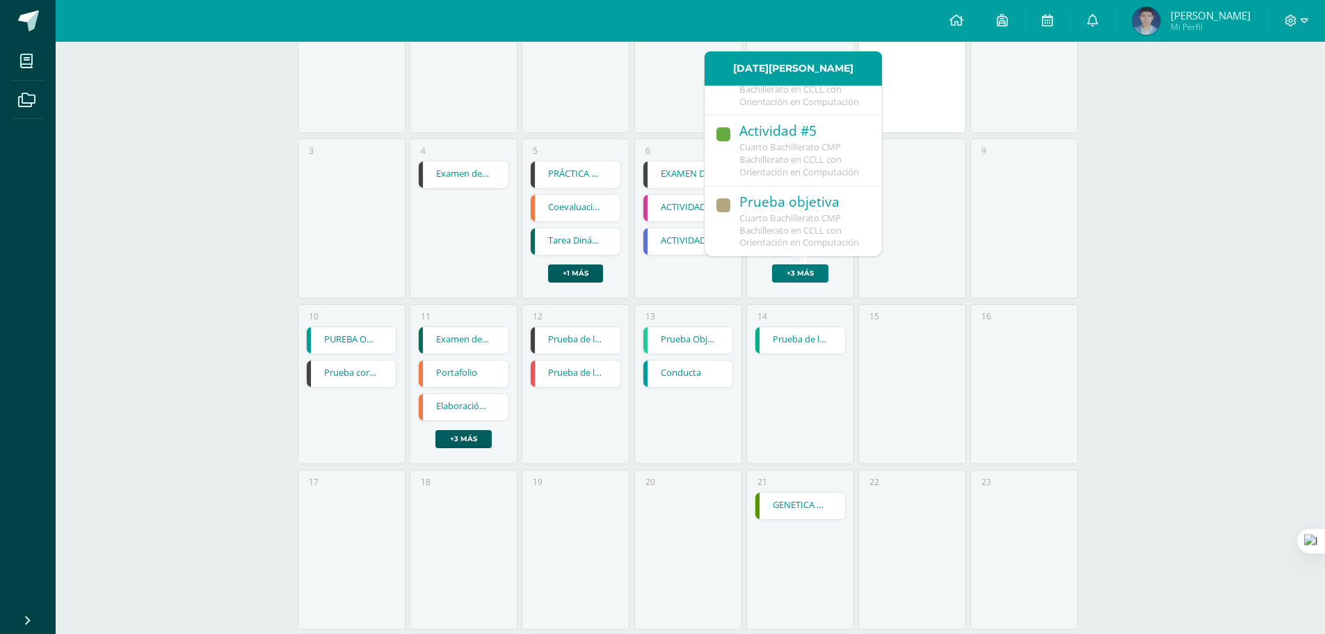
scroll to position [361, 0]
click at [468, 437] on link "+3 más" at bounding box center [463, 439] width 56 height 18
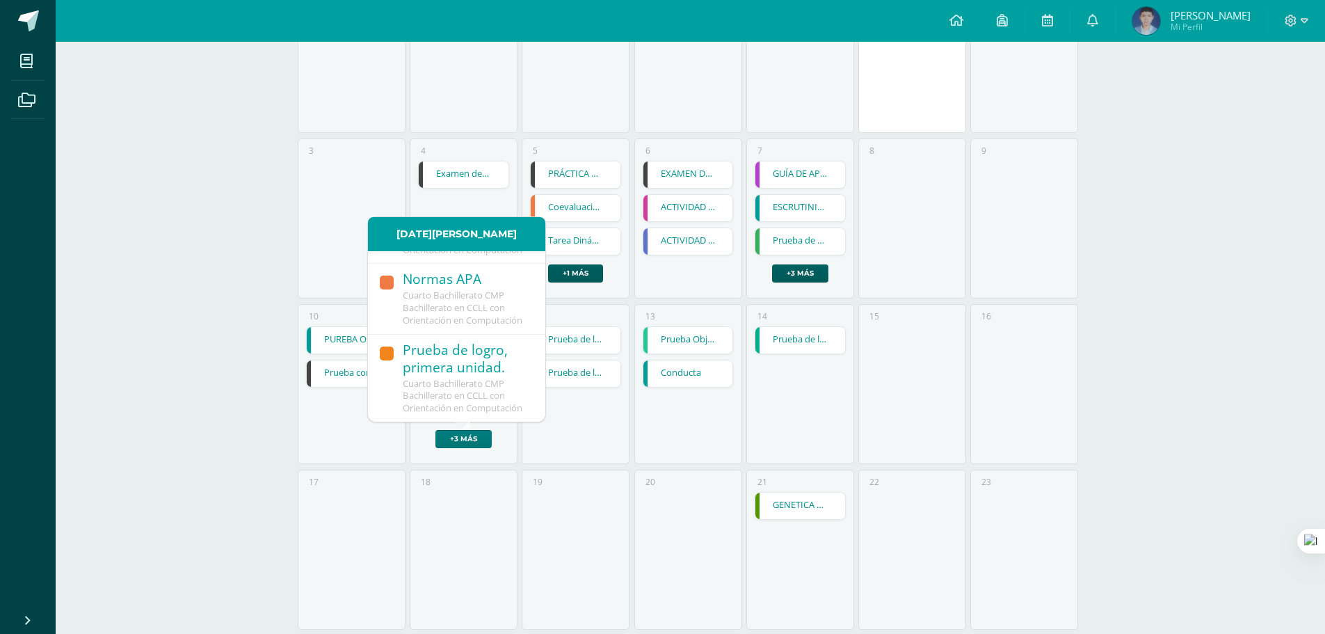
scroll to position [396, 0]
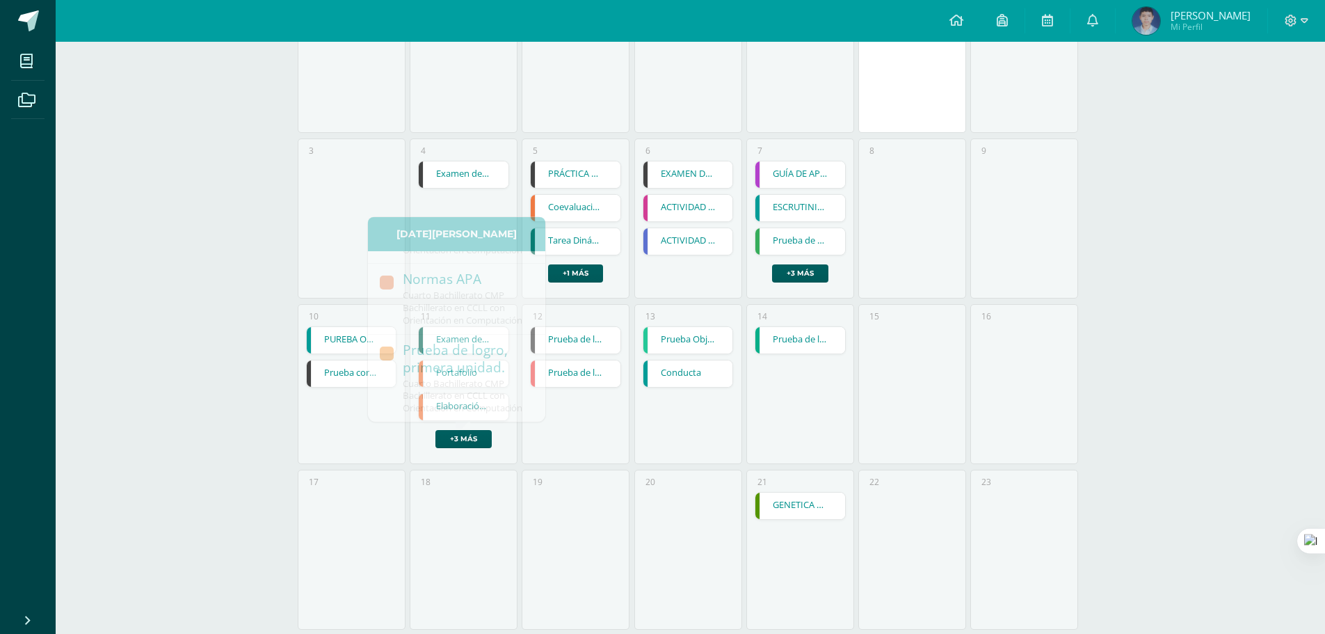
click at [614, 343] on link "Prueba de logro" at bounding box center [576, 340] width 90 height 26
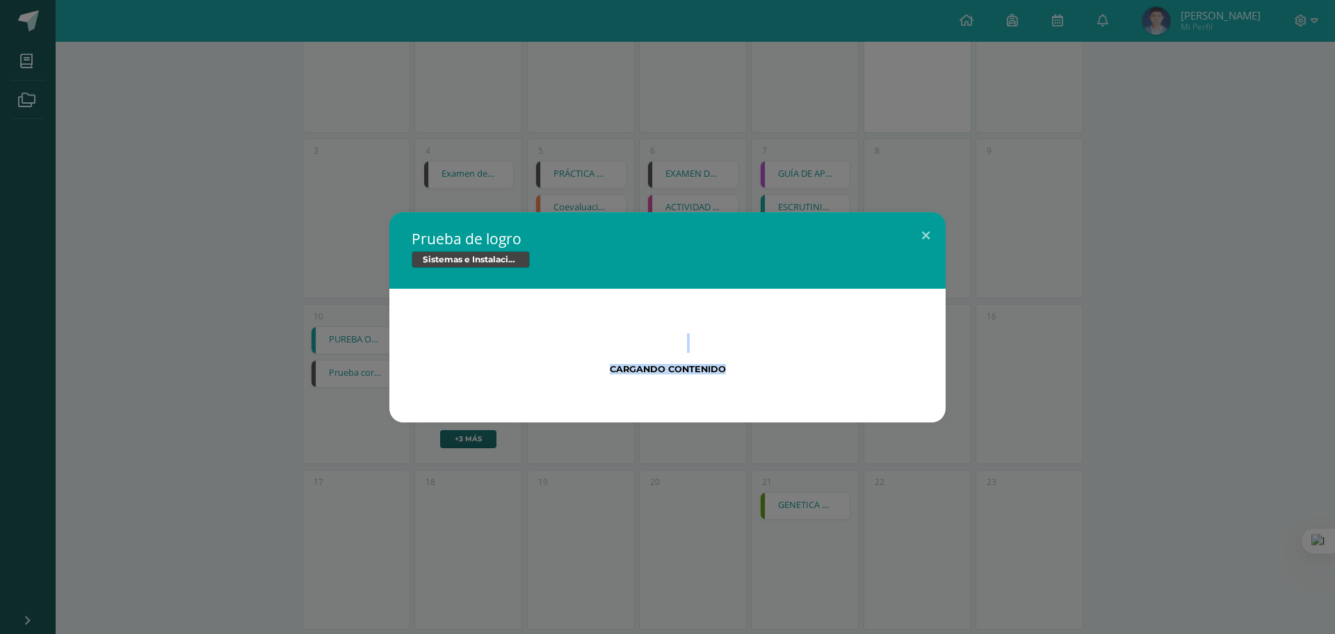
click at [603, 339] on div "Cargando contenido" at bounding box center [667, 353] width 467 height 41
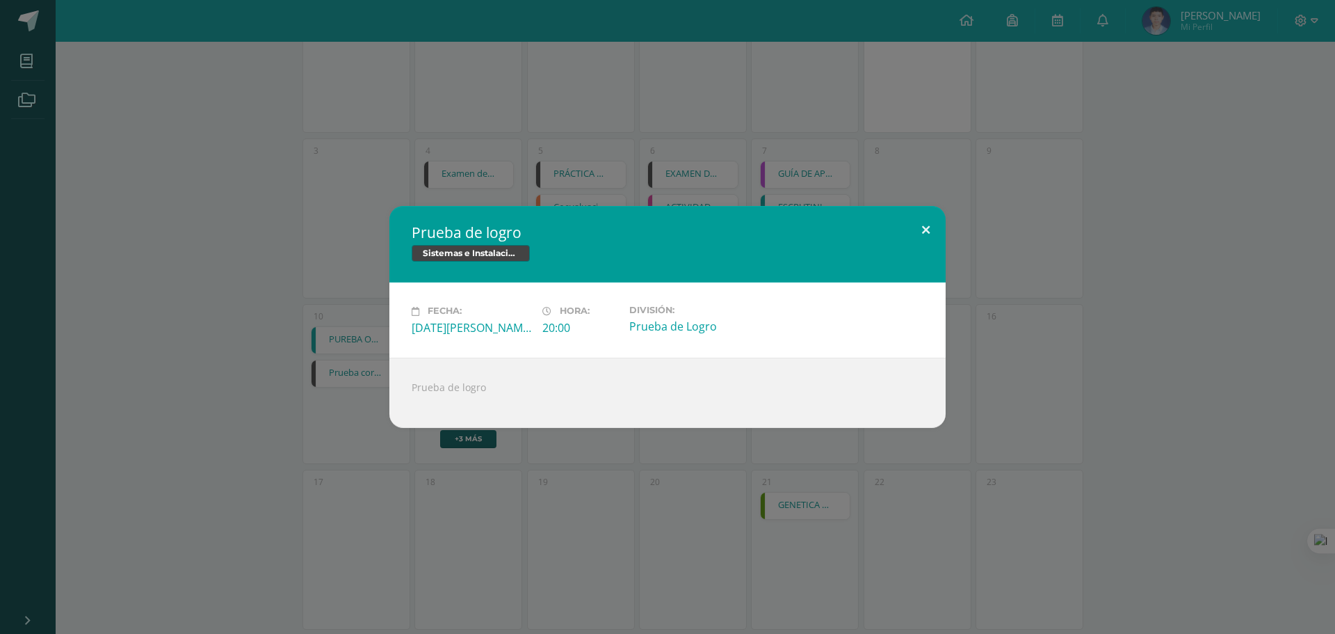
click at [933, 208] on button at bounding box center [926, 229] width 40 height 47
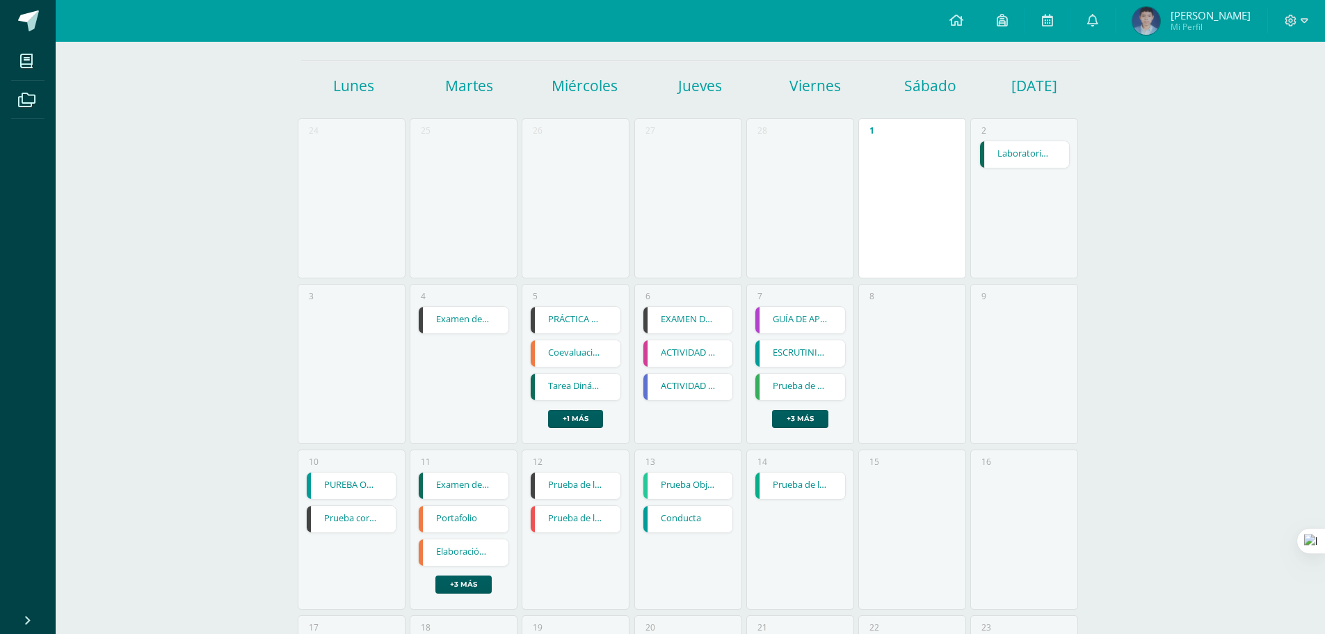
scroll to position [0, 0]
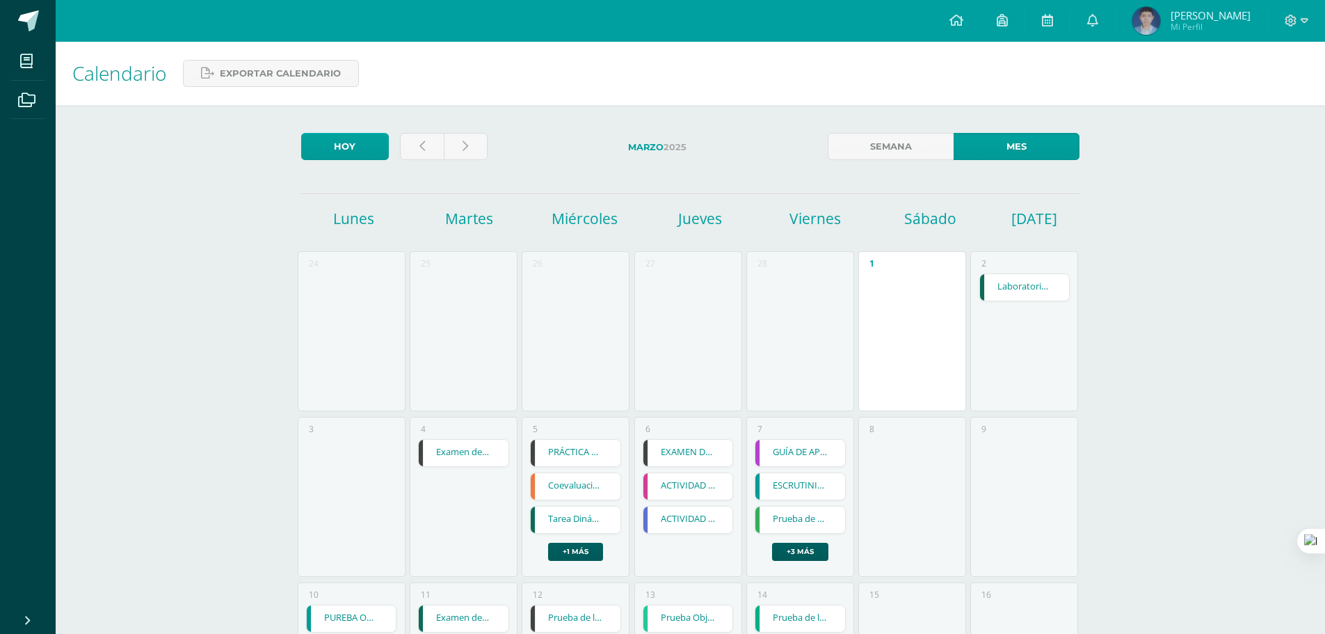
click at [412, 149] on link at bounding box center [422, 146] width 44 height 27
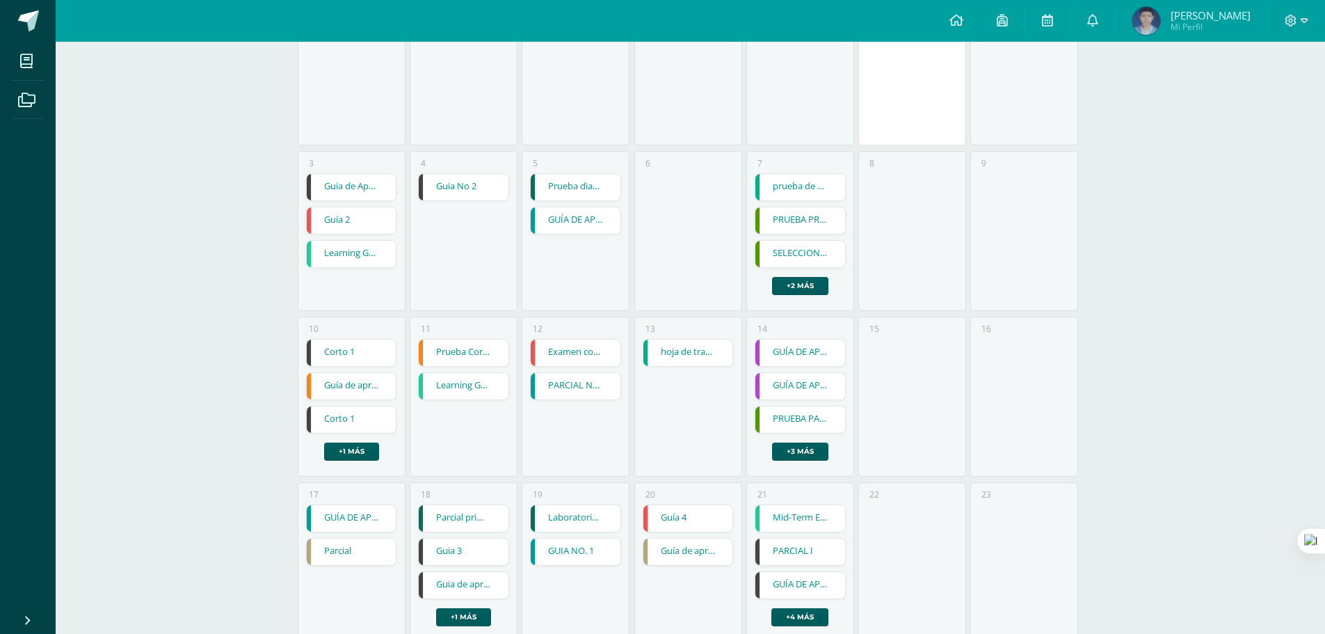
scroll to position [264, 0]
click at [456, 195] on link "Guia No 2" at bounding box center [464, 188] width 90 height 26
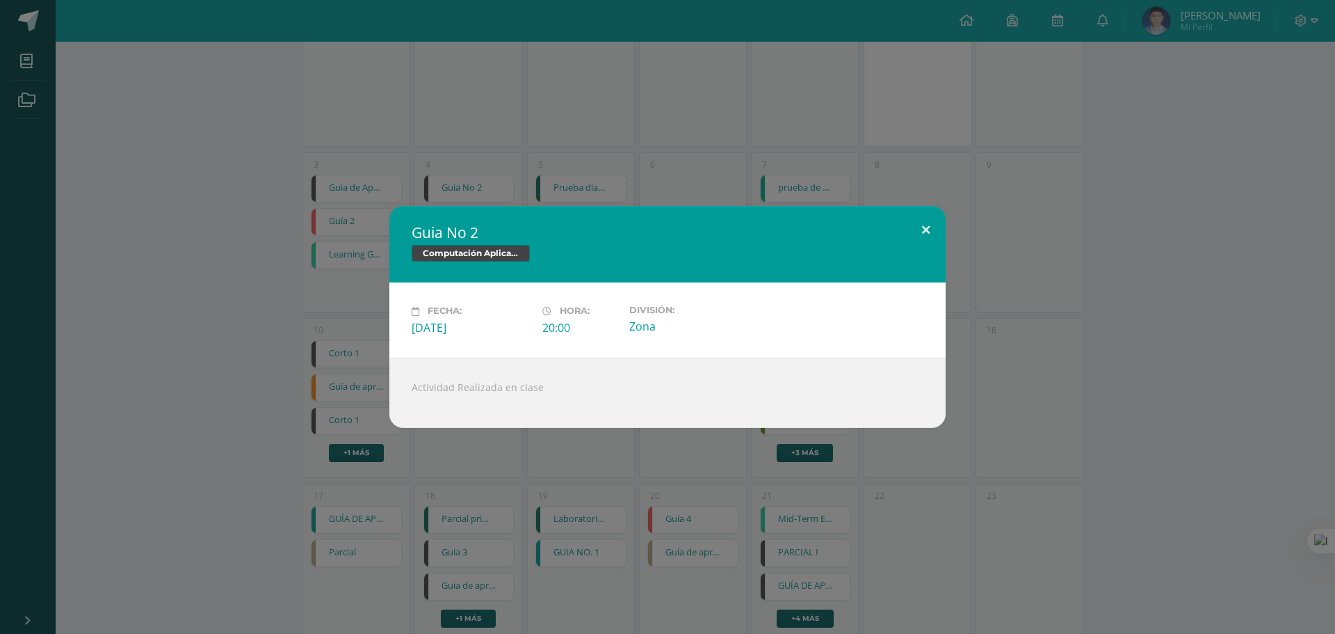
click at [942, 225] on button at bounding box center [926, 229] width 40 height 47
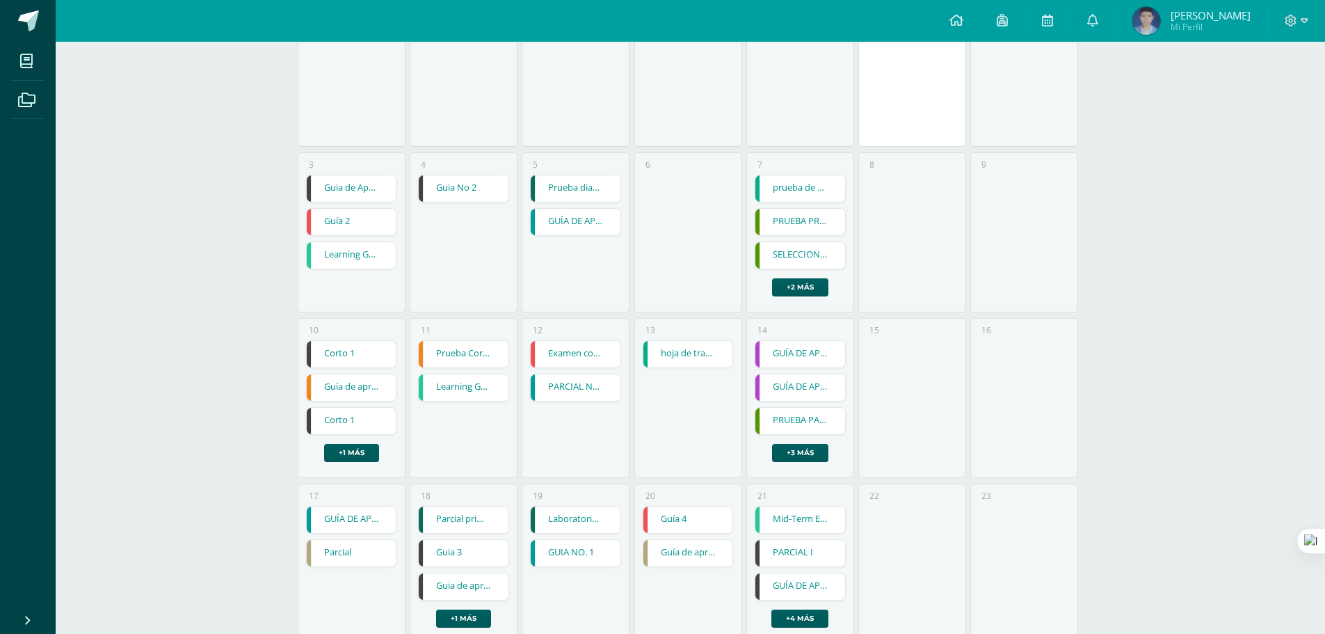
click at [337, 198] on link "Guia de Aprendizaje 2" at bounding box center [352, 188] width 90 height 26
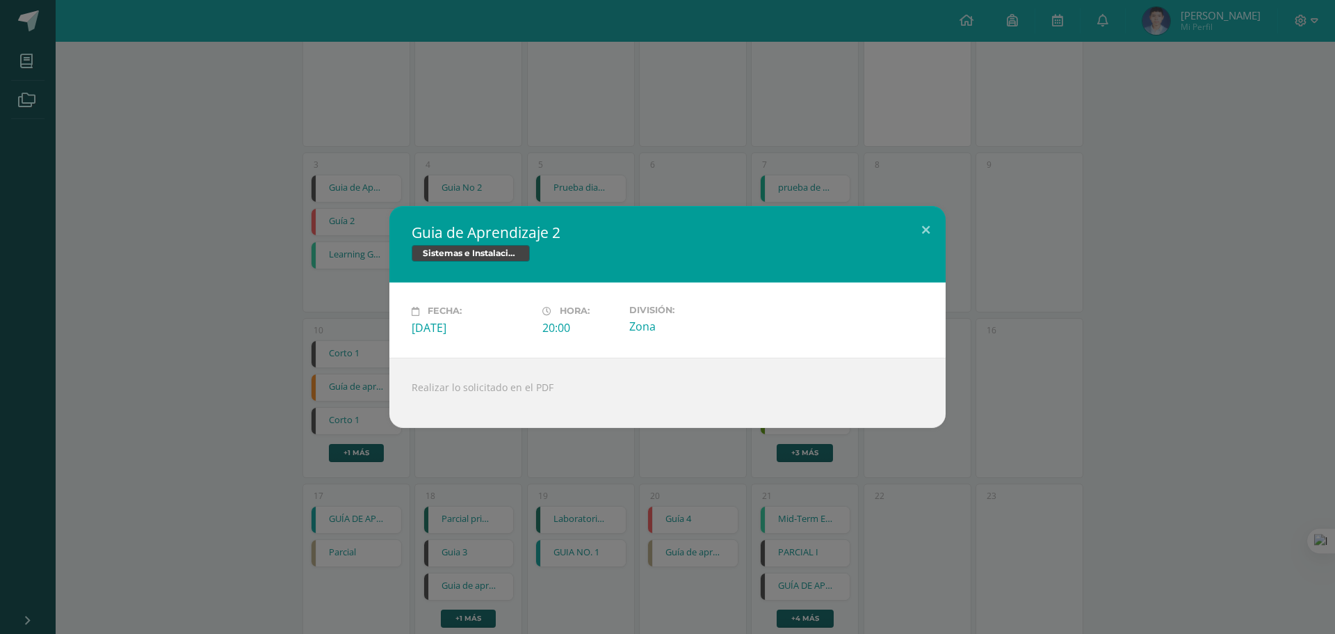
click at [964, 212] on div "Guia de Aprendizaje 2 Sistemas e Instalación de Software (Desarrollo de Softwar…" at bounding box center [668, 316] width 1324 height 221
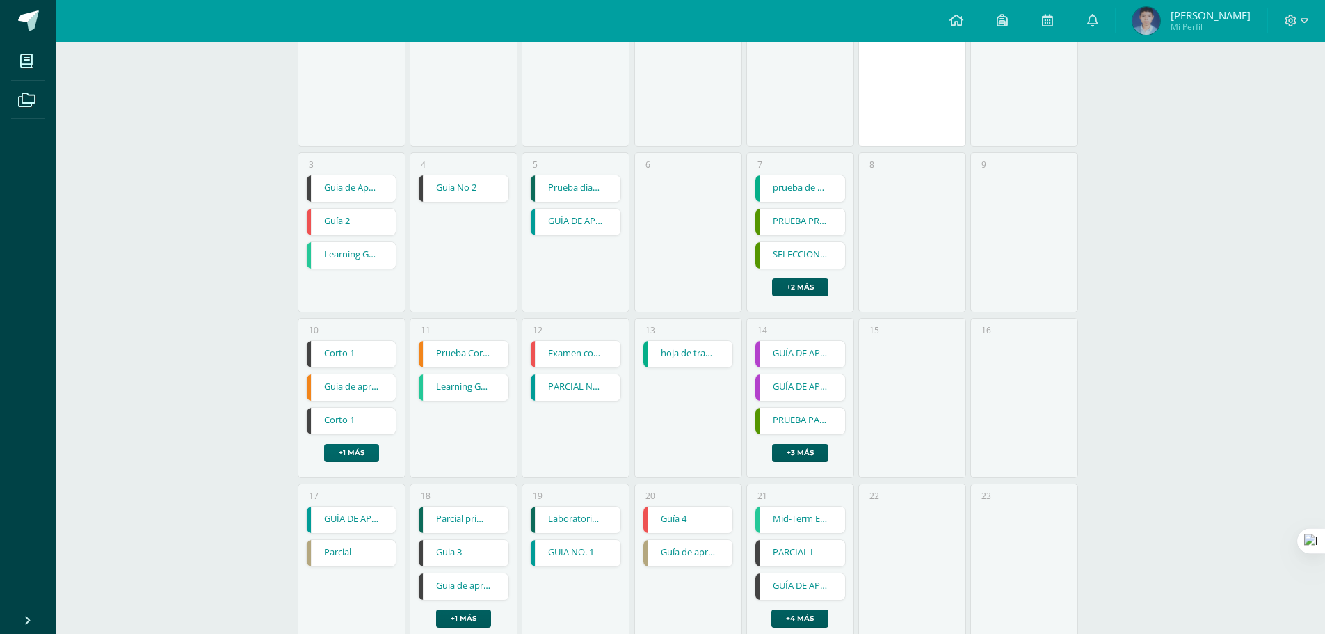
click at [349, 453] on link "+1 más" at bounding box center [351, 453] width 55 height 18
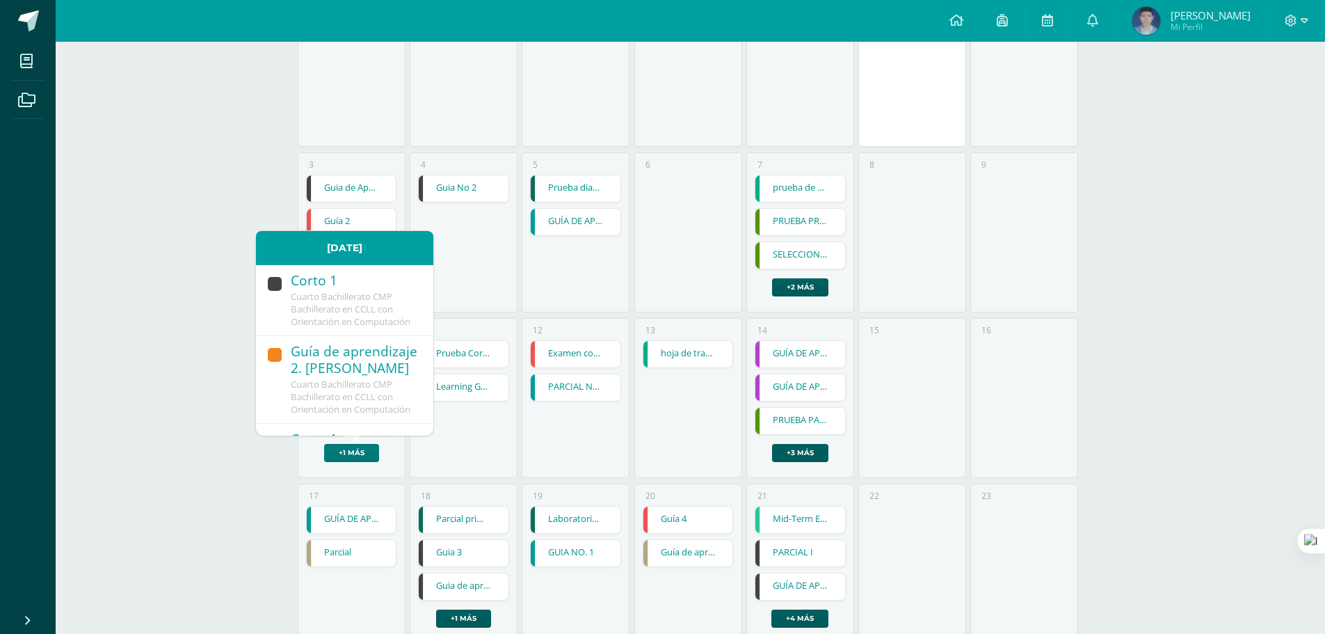
scroll to position [0, 0]
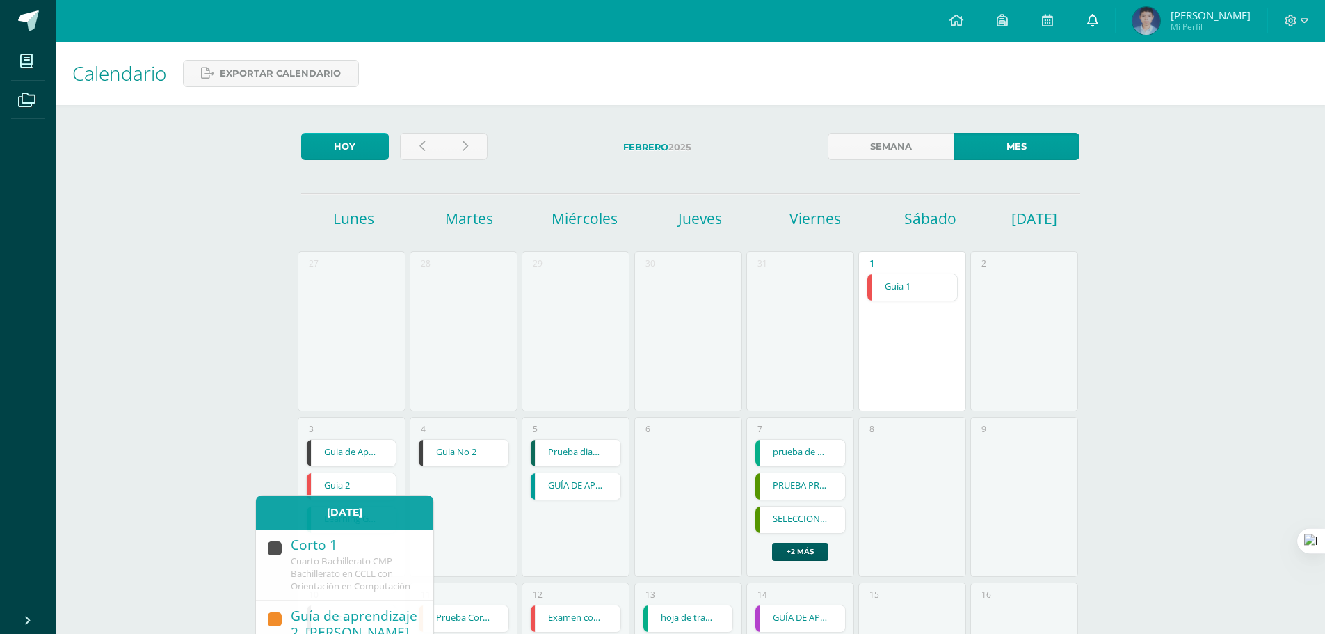
click at [1075, 24] on link at bounding box center [1092, 21] width 45 height 42
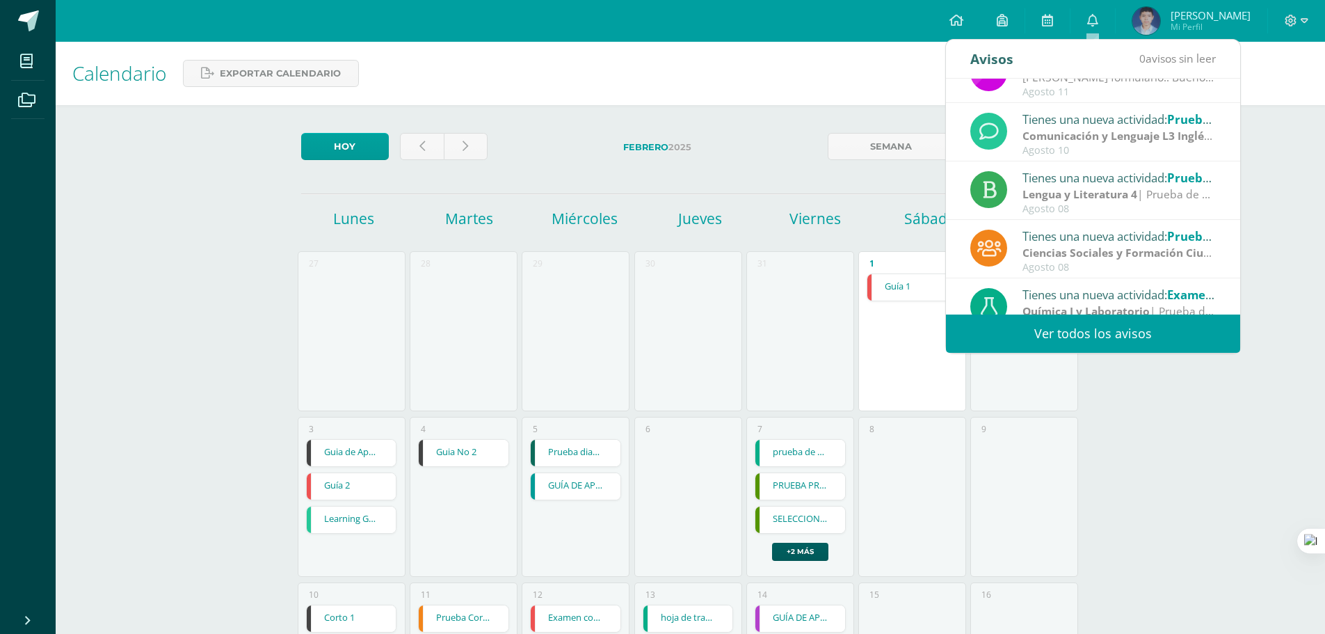
scroll to position [232, 0]
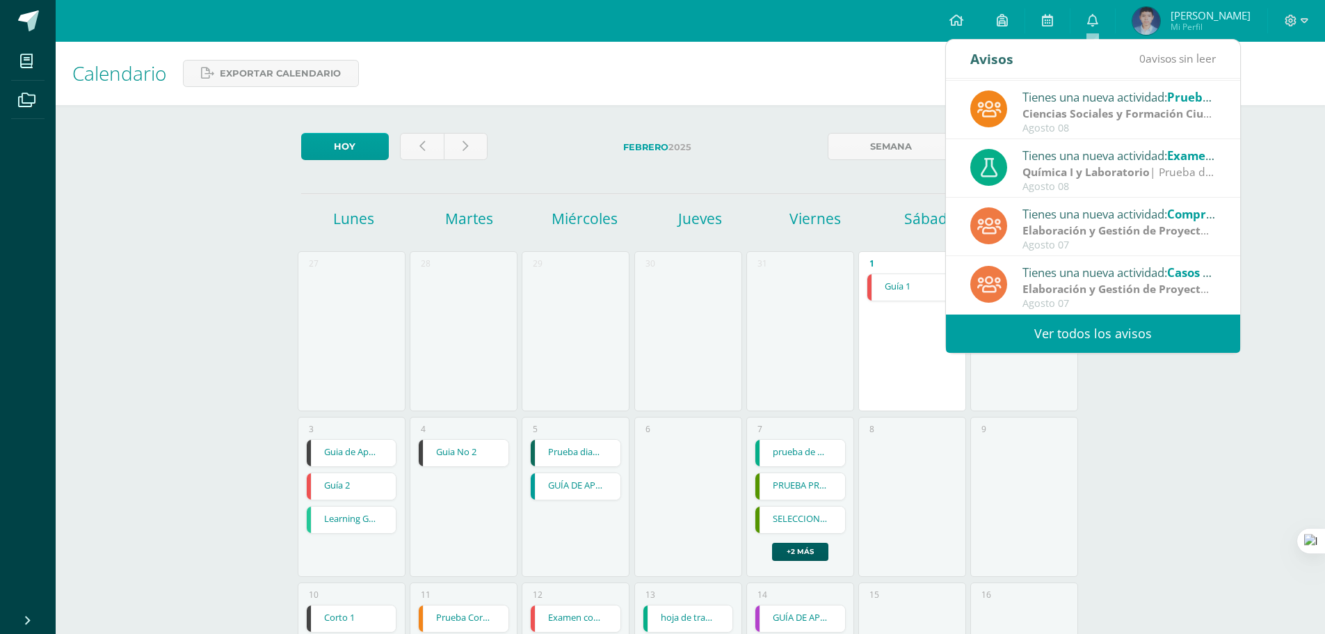
click at [1092, 329] on link "Ver todos los avisos" at bounding box center [1093, 333] width 294 height 38
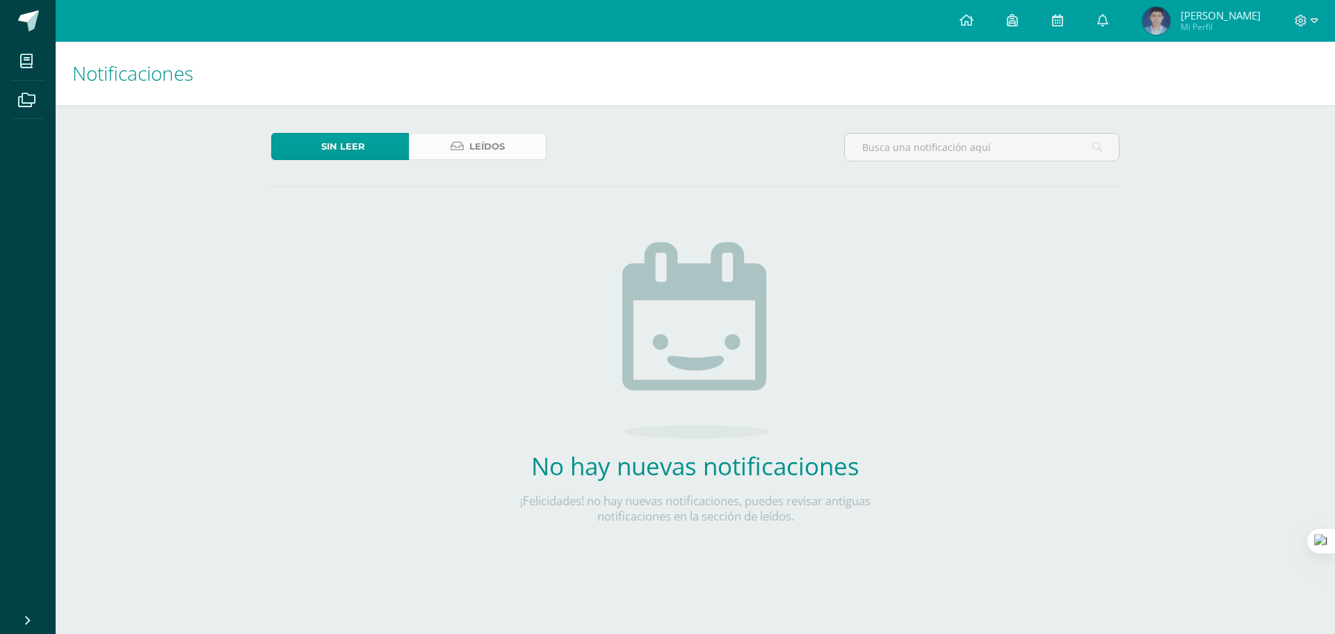
click at [484, 146] on span "Leídos" at bounding box center [486, 147] width 35 height 26
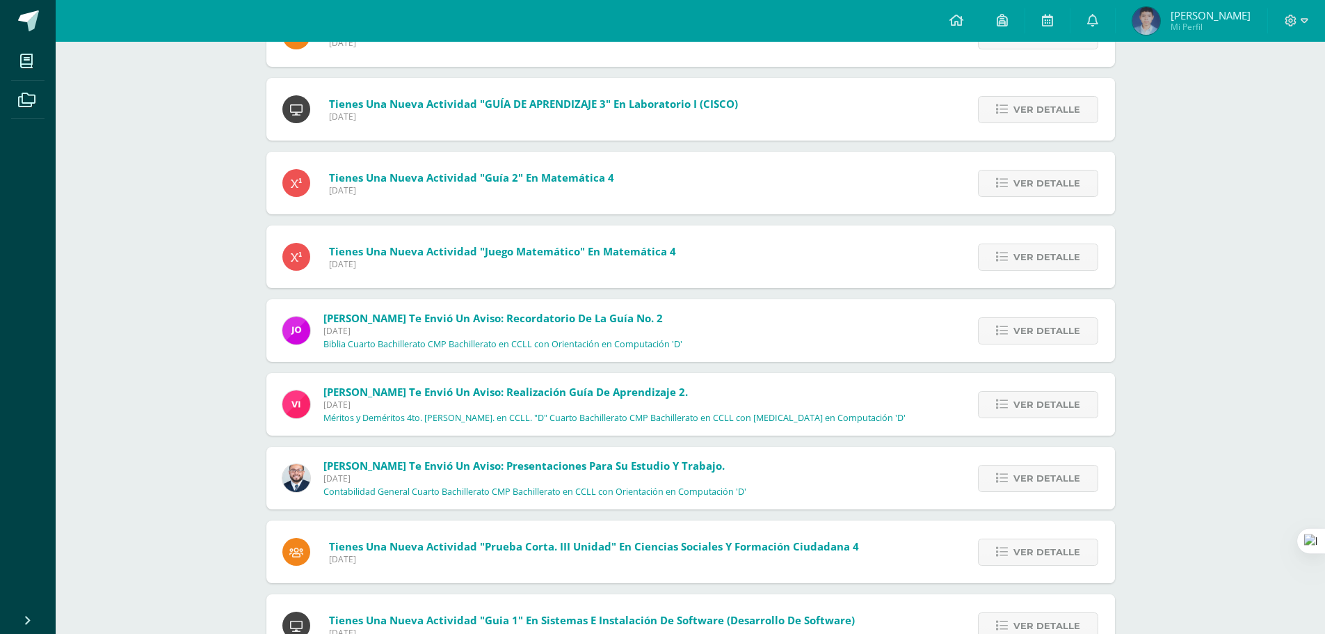
scroll to position [11458, 0]
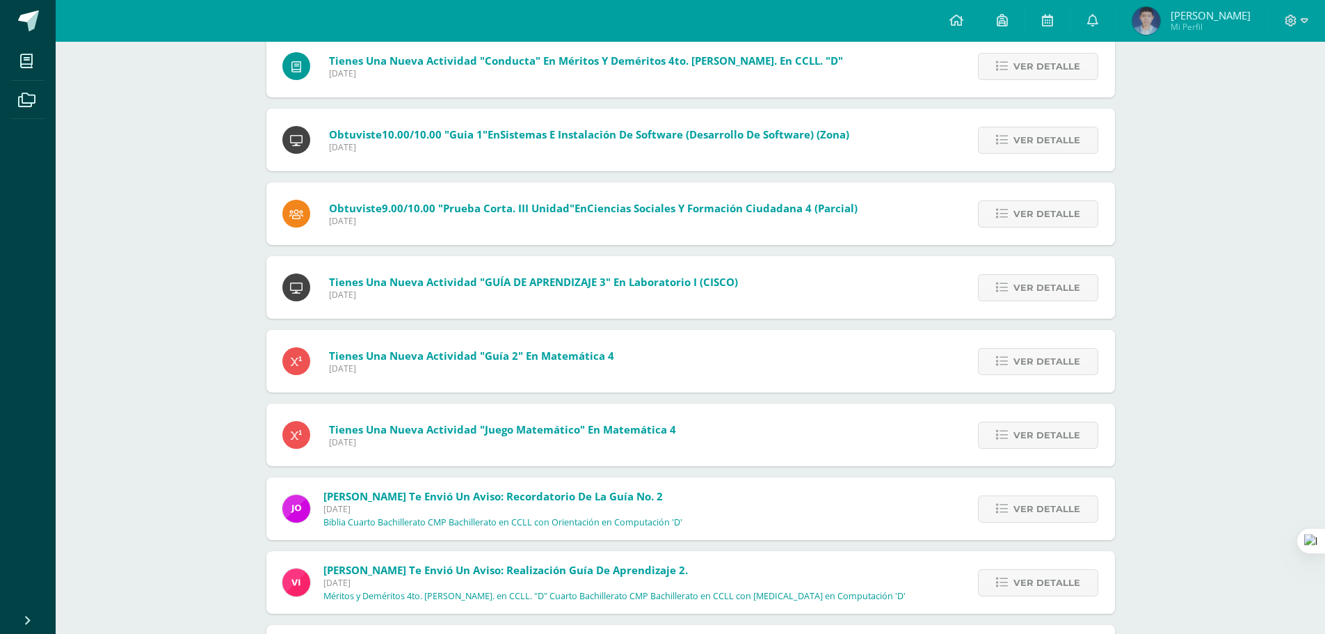
drag, startPoint x: 1045, startPoint y: 326, endPoint x: 1050, endPoint y: 321, distance: 7.4
click at [1053, 278] on span "Ver detalle" at bounding box center [1046, 288] width 67 height 26
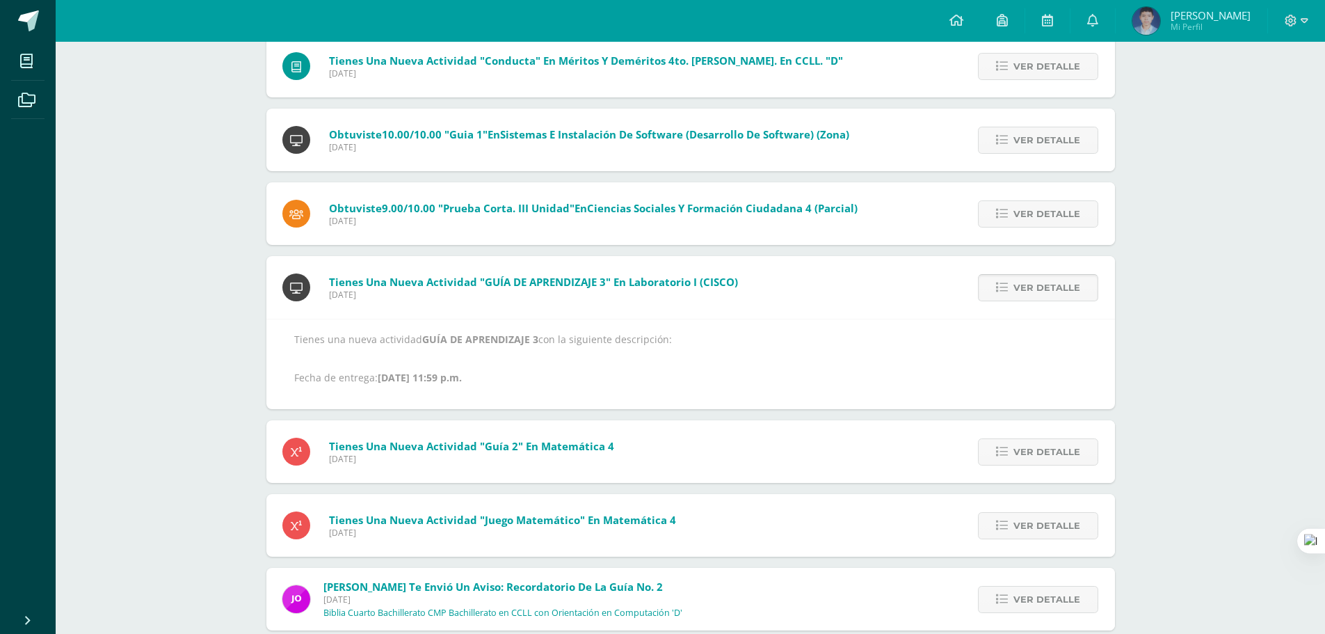
click at [1053, 278] on span "Ver detalle" at bounding box center [1046, 288] width 67 height 26
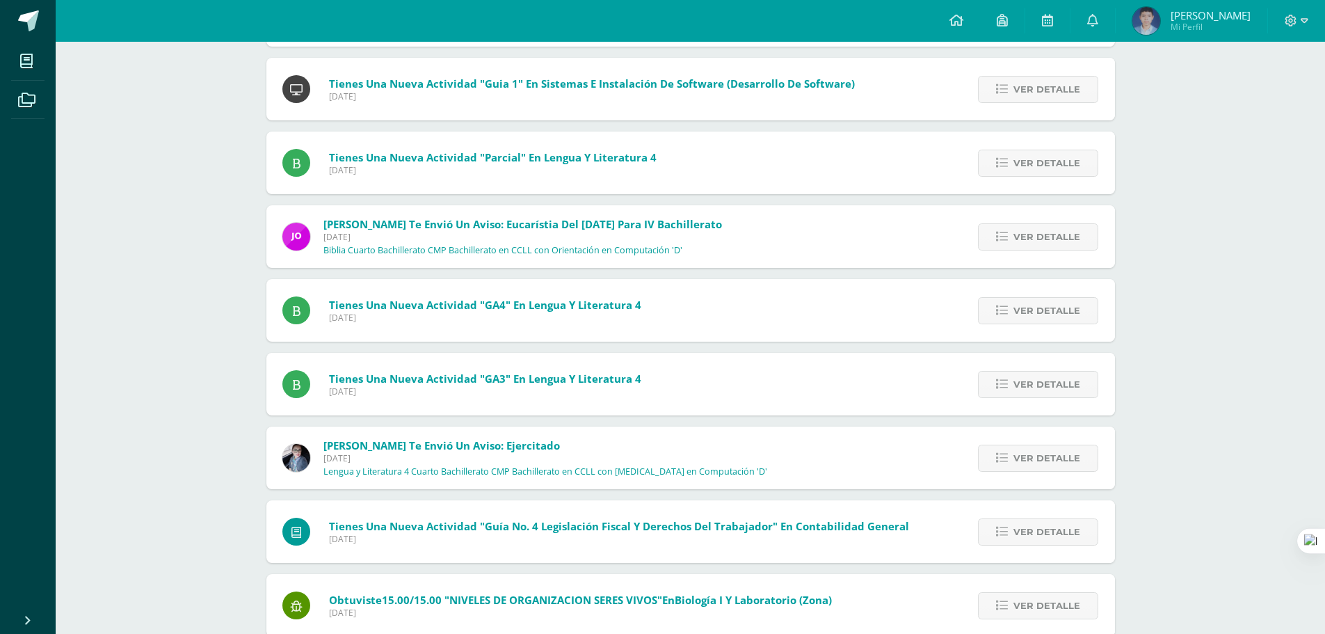
scroll to position [12084, 0]
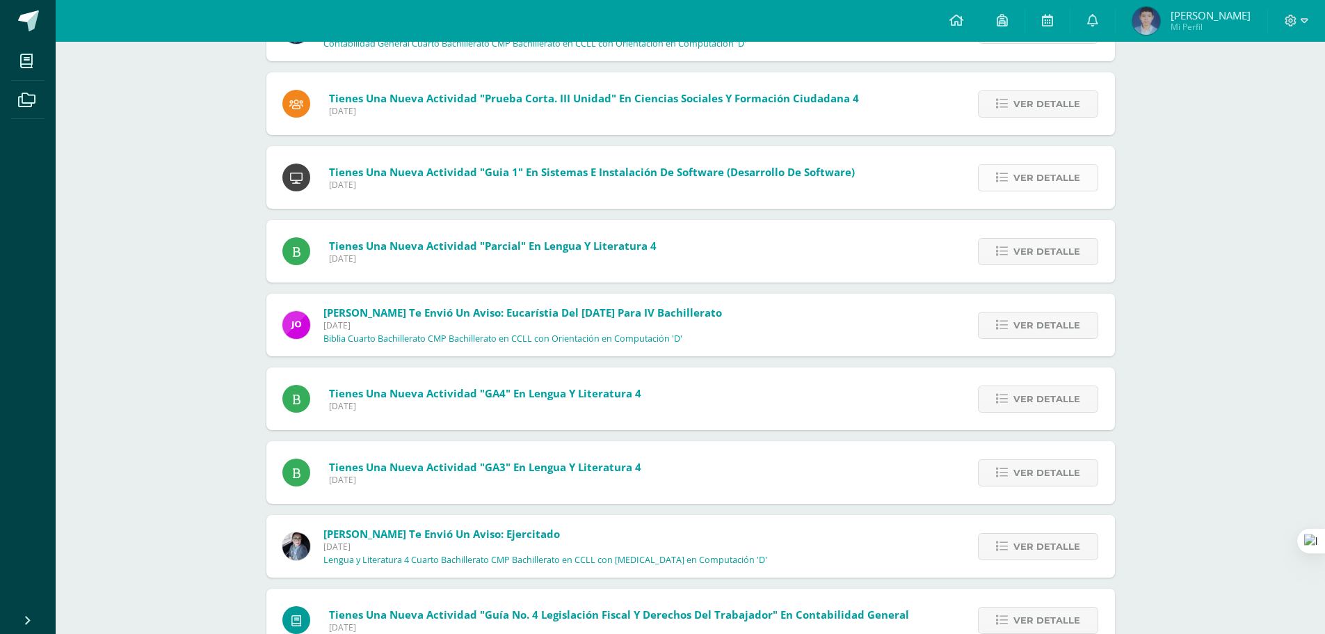
drag, startPoint x: 1025, startPoint y: 198, endPoint x: 1020, endPoint y: 188, distance: 10.3
click at [1025, 198] on div "Ver detalle" at bounding box center [1036, 177] width 158 height 63
click at [1010, 162] on div "Ver detalle" at bounding box center [1036, 177] width 158 height 63
click at [1039, 191] on link "Ver detalle" at bounding box center [1038, 177] width 120 height 27
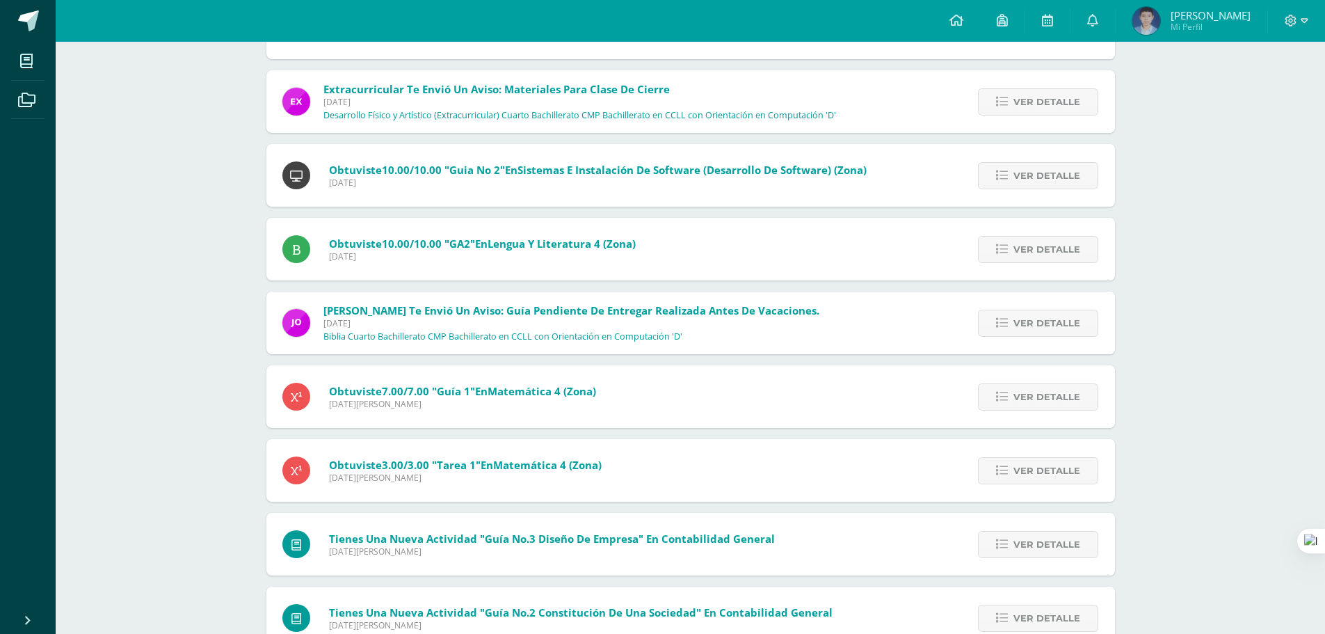
scroll to position [12981, 0]
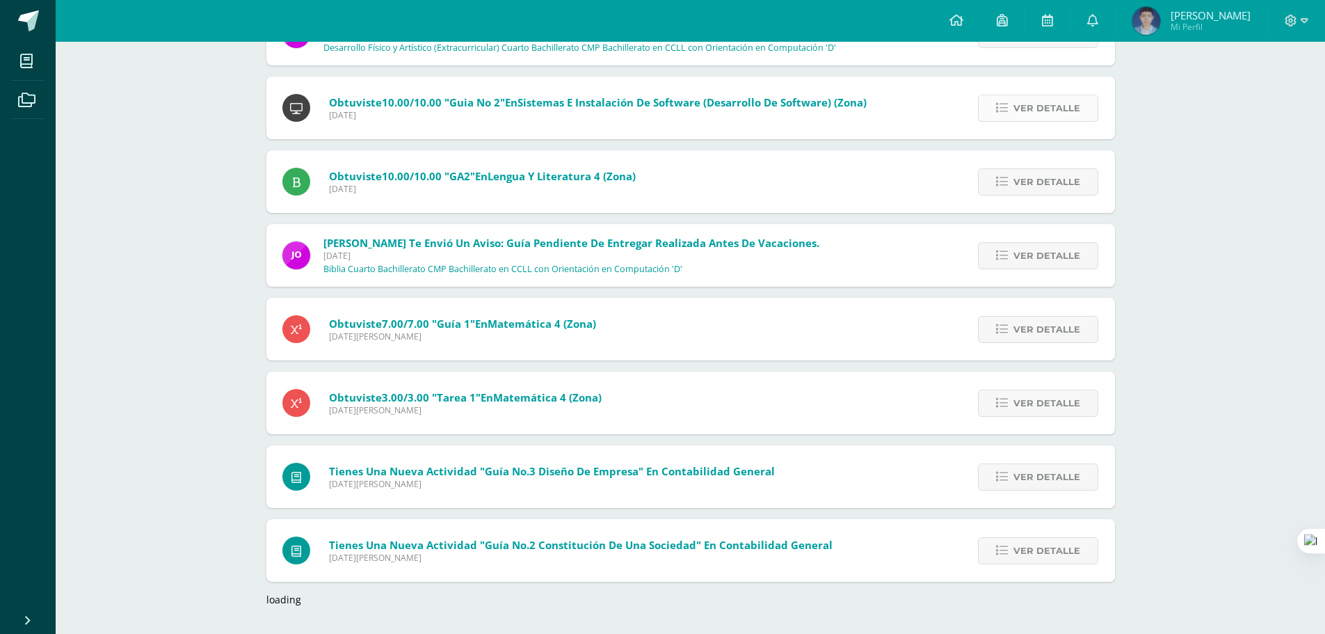
click at [1006, 97] on link "Ver detalle" at bounding box center [1038, 108] width 120 height 27
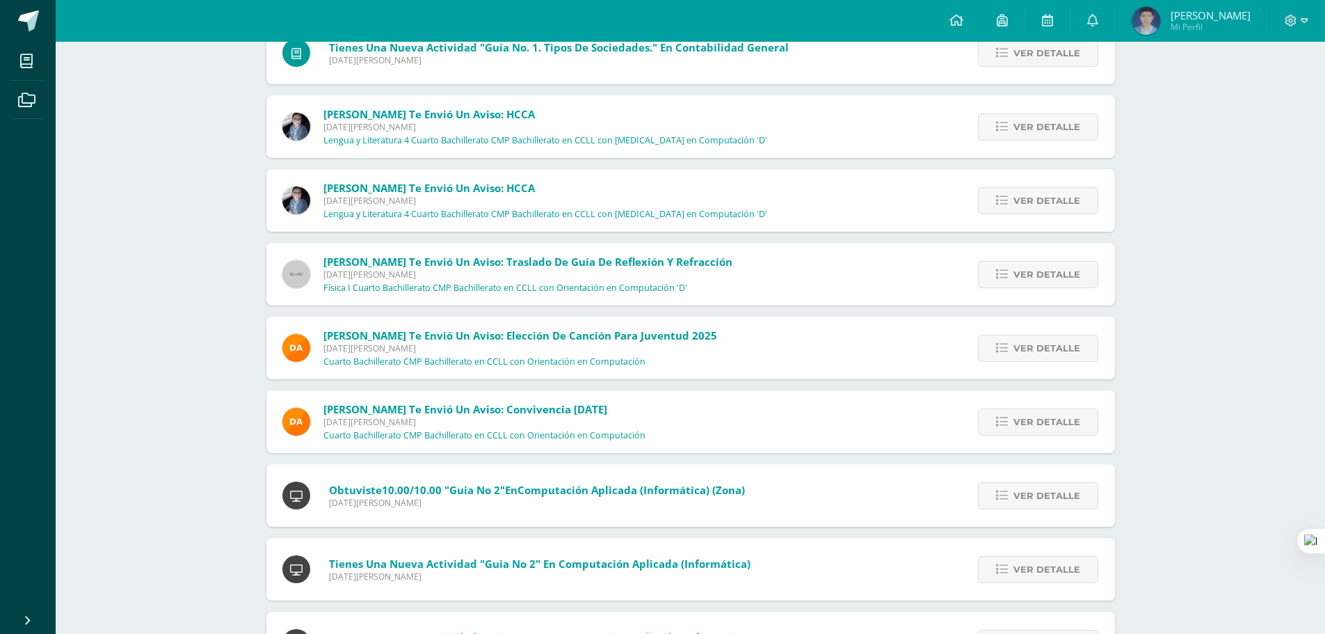
scroll to position [13674, 0]
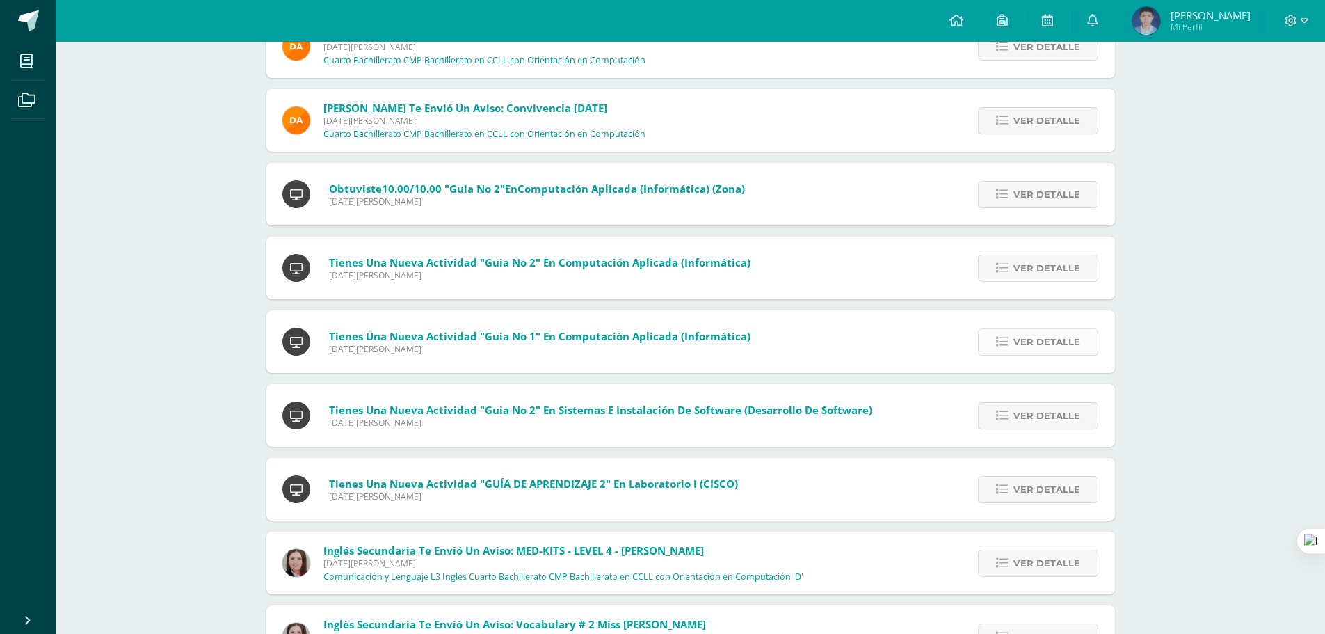
click at [1042, 330] on span "Ver detalle" at bounding box center [1046, 342] width 67 height 26
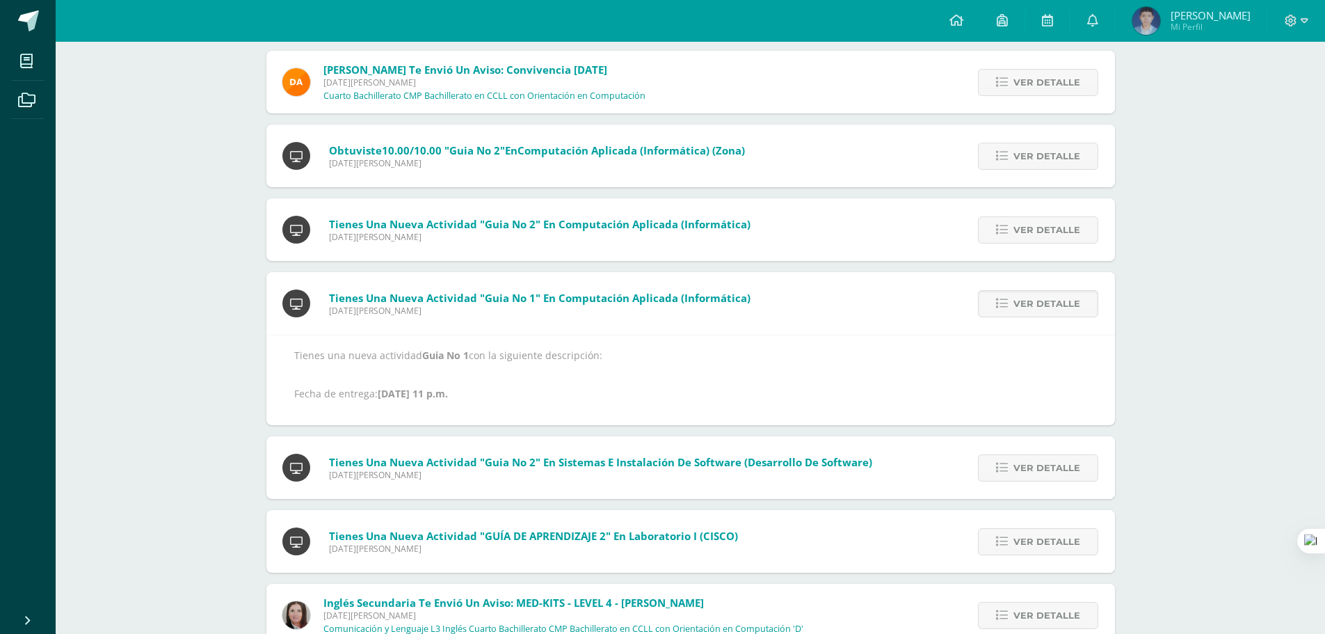
scroll to position [13906, 0]
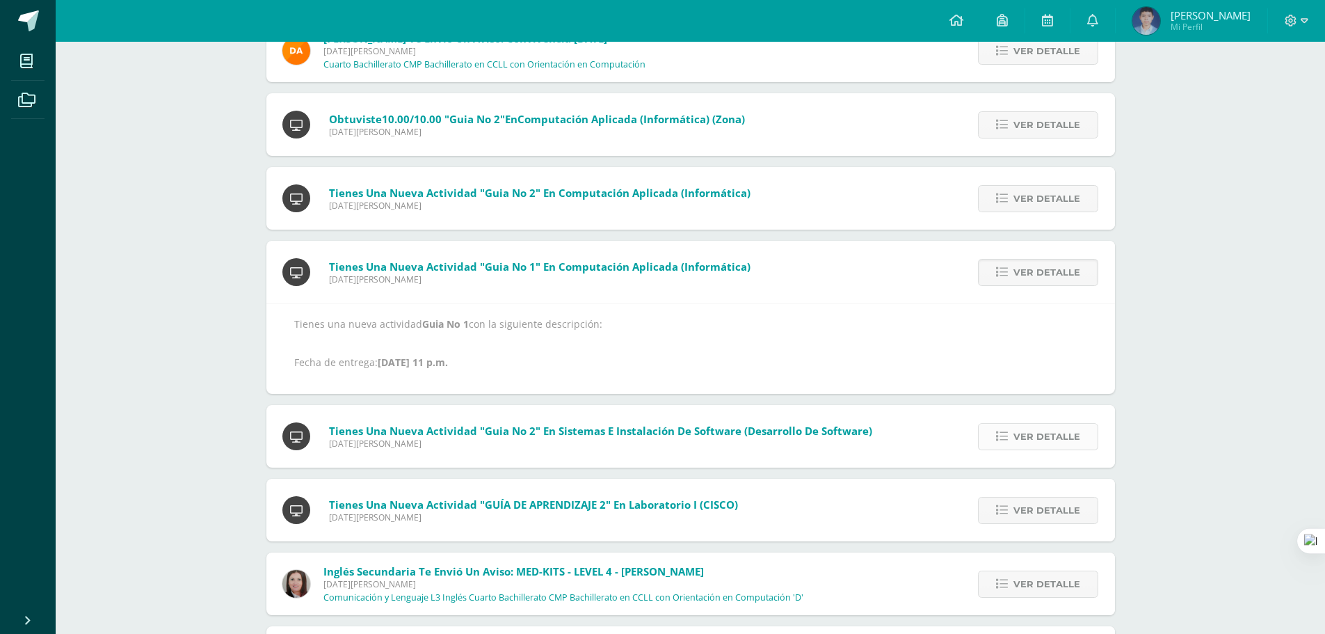
click at [1016, 446] on span "Ver detalle" at bounding box center [1046, 437] width 67 height 26
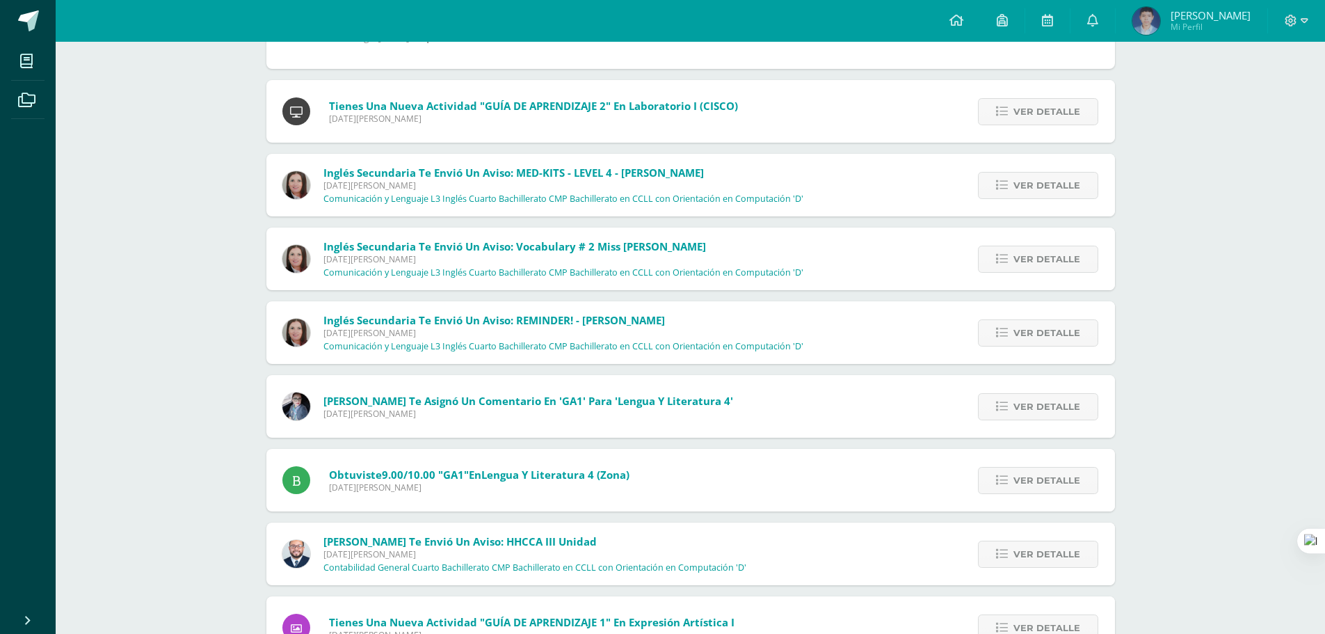
scroll to position [14177, 0]
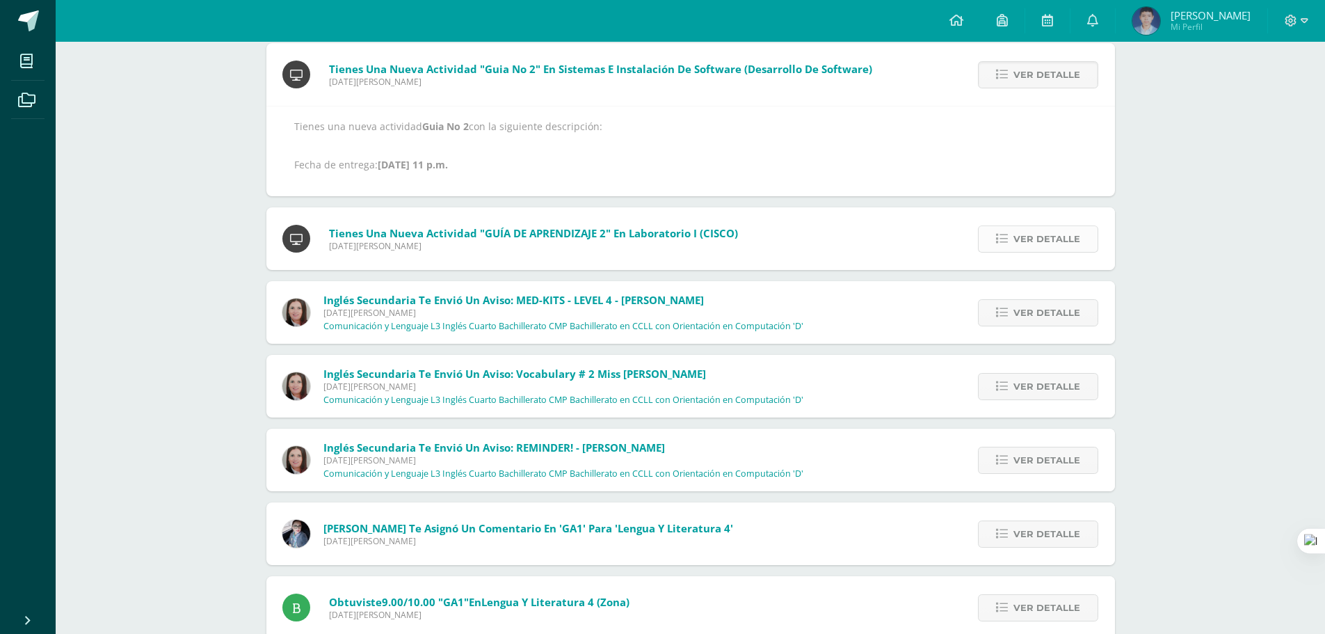
click at [1036, 226] on span "Ver detalle" at bounding box center [1046, 239] width 67 height 26
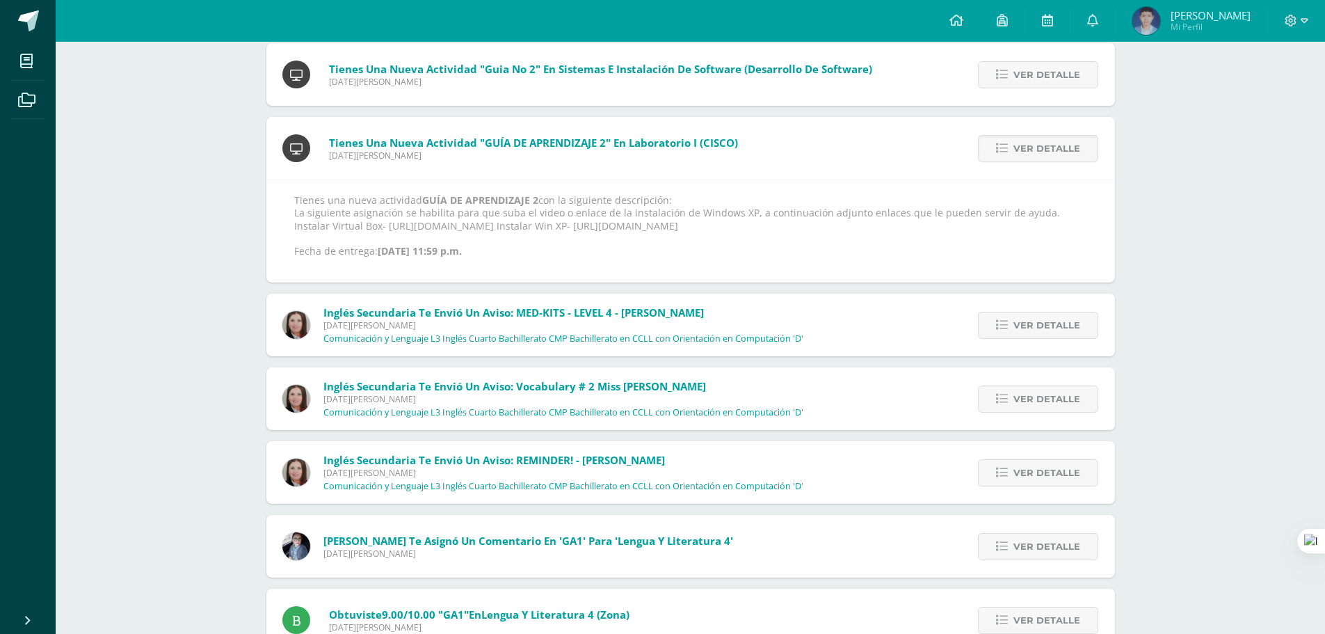
click at [1036, 231] on p "Tienes una nueva actividad GUÍA DE APRENDIZAJE 2 con la siguiente descripción: …" at bounding box center [690, 225] width 793 height 63
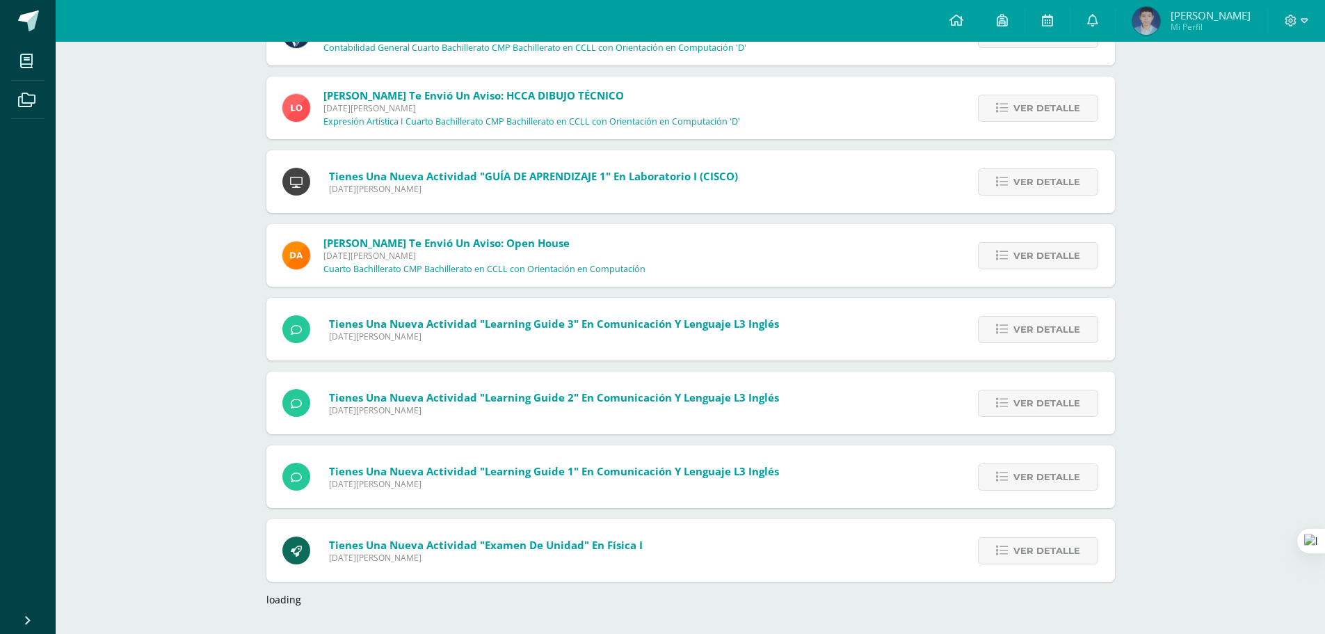
scroll to position [17277, 0]
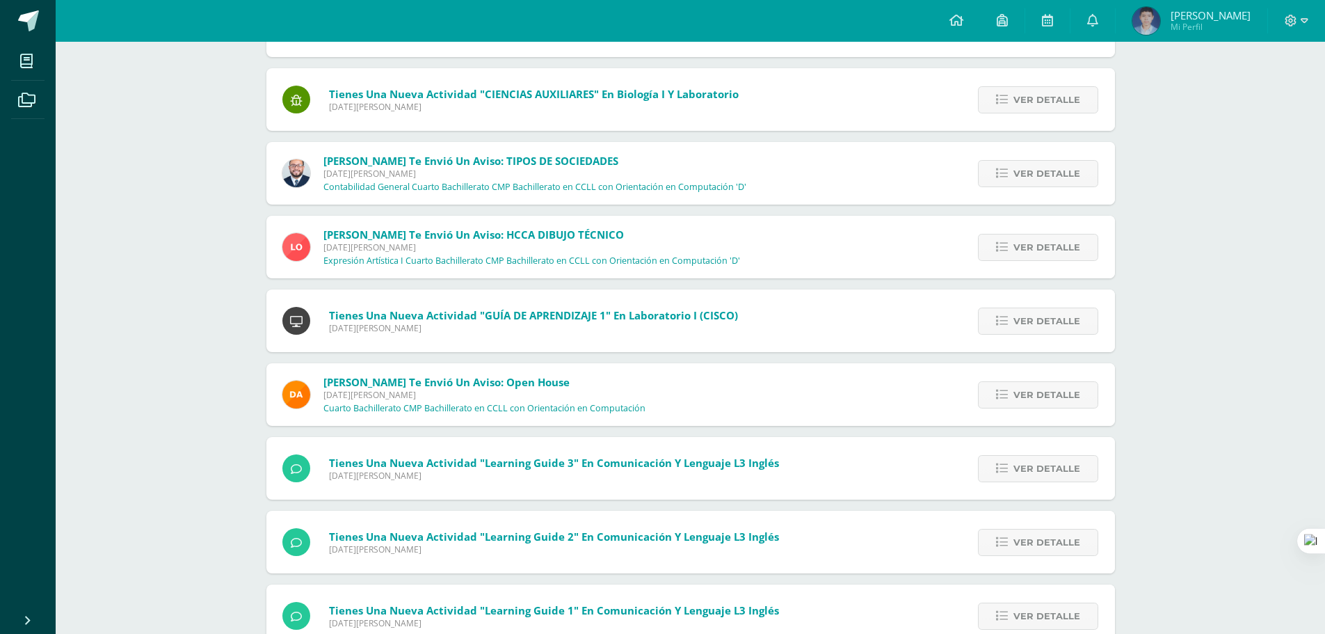
click at [1047, 298] on div "Ver detalle" at bounding box center [1036, 320] width 158 height 63
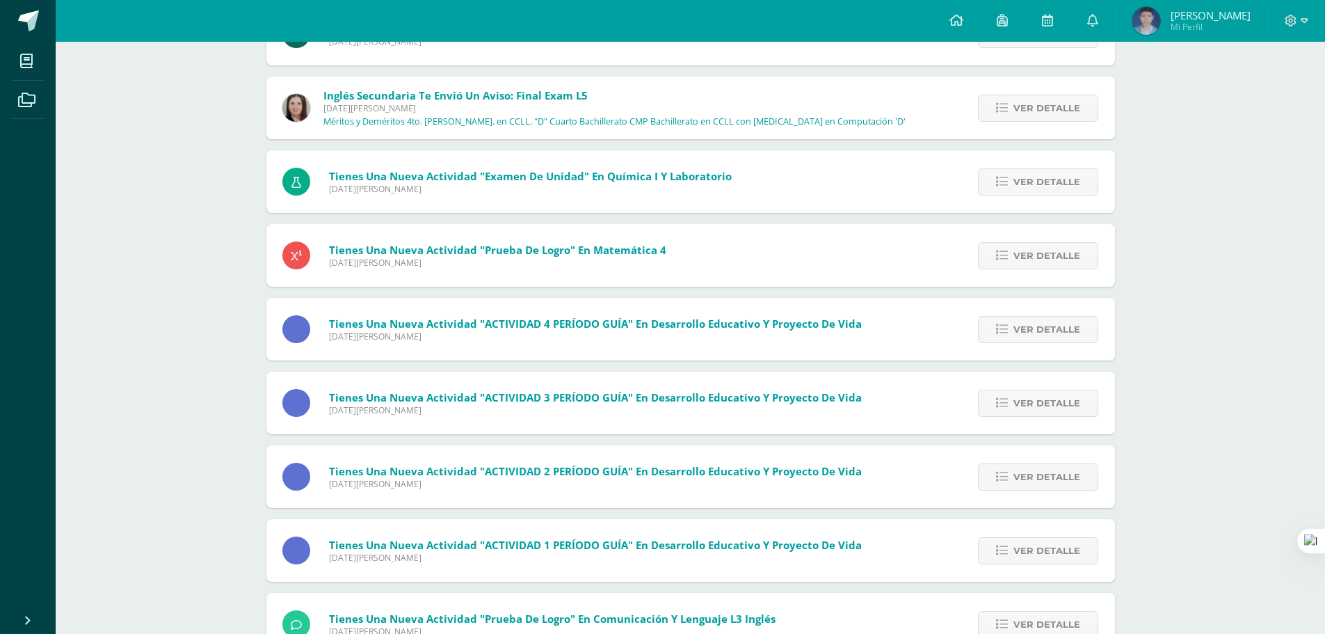
scroll to position [19280, 0]
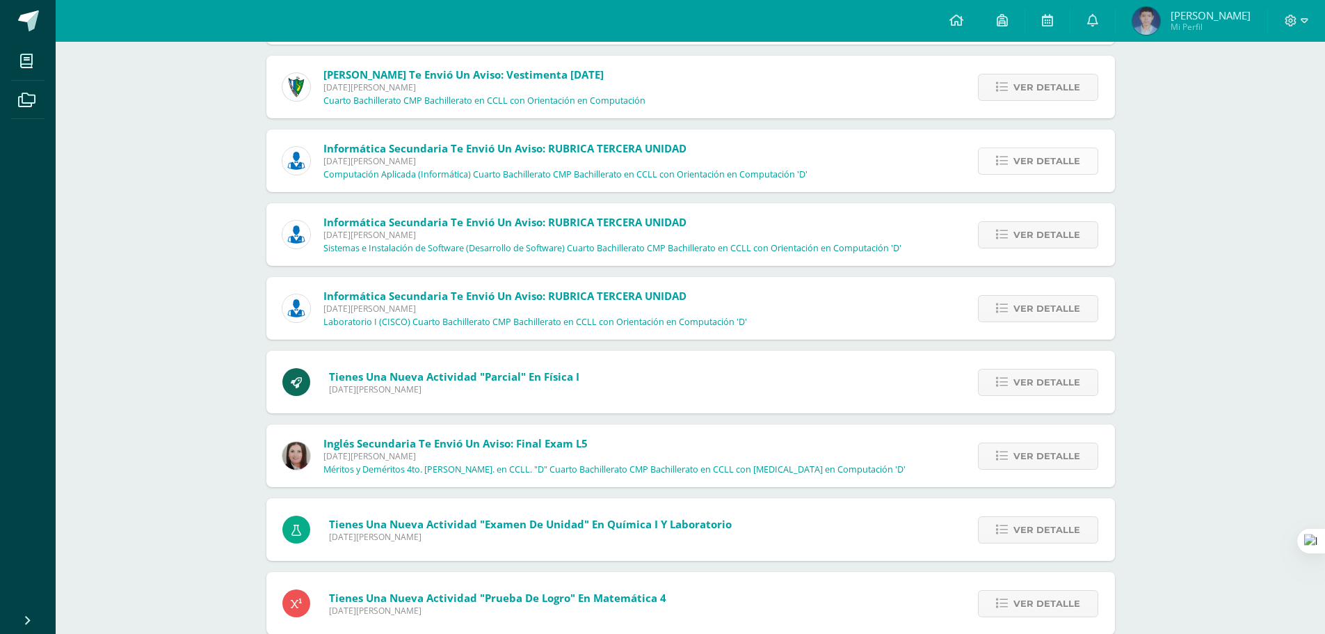
click at [1033, 152] on span "Ver detalle" at bounding box center [1046, 161] width 67 height 26
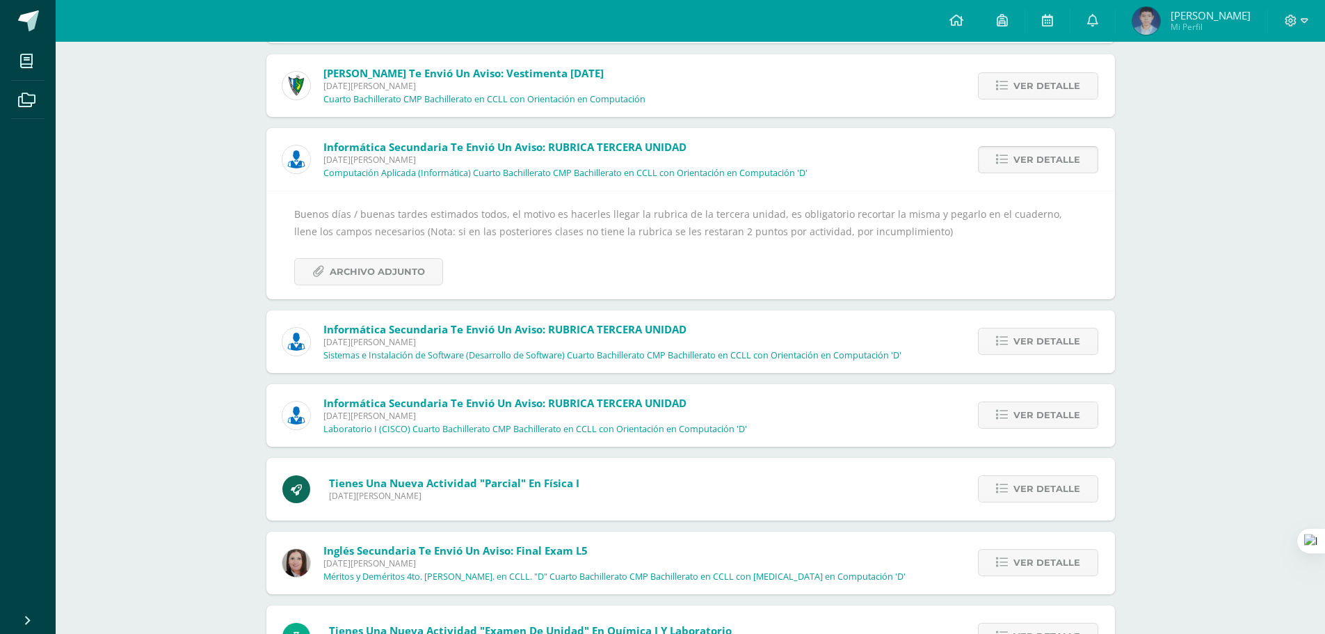
scroll to position [19177, 0]
click at [344, 289] on div "Buenos días / buenas tardes estimados todos, el motivo es hacerles llegar la ru…" at bounding box center [690, 246] width 848 height 108
click at [348, 277] on span "Archivo Adjunto" at bounding box center [377, 273] width 95 height 26
